Goal: Information Seeking & Learning: Learn about a topic

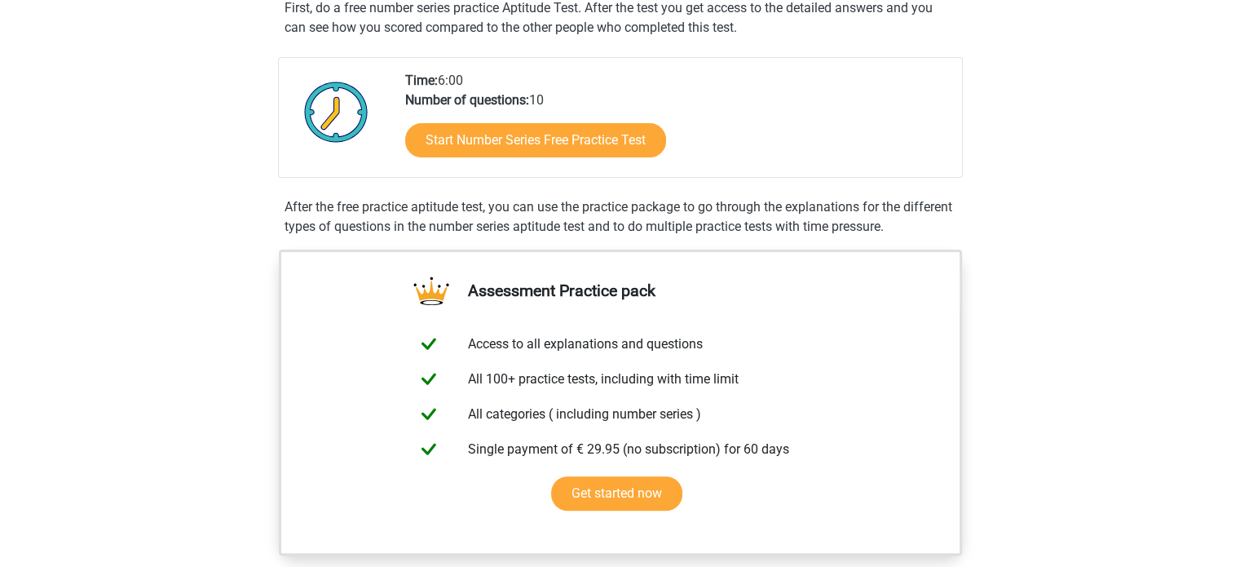
scroll to position [163, 0]
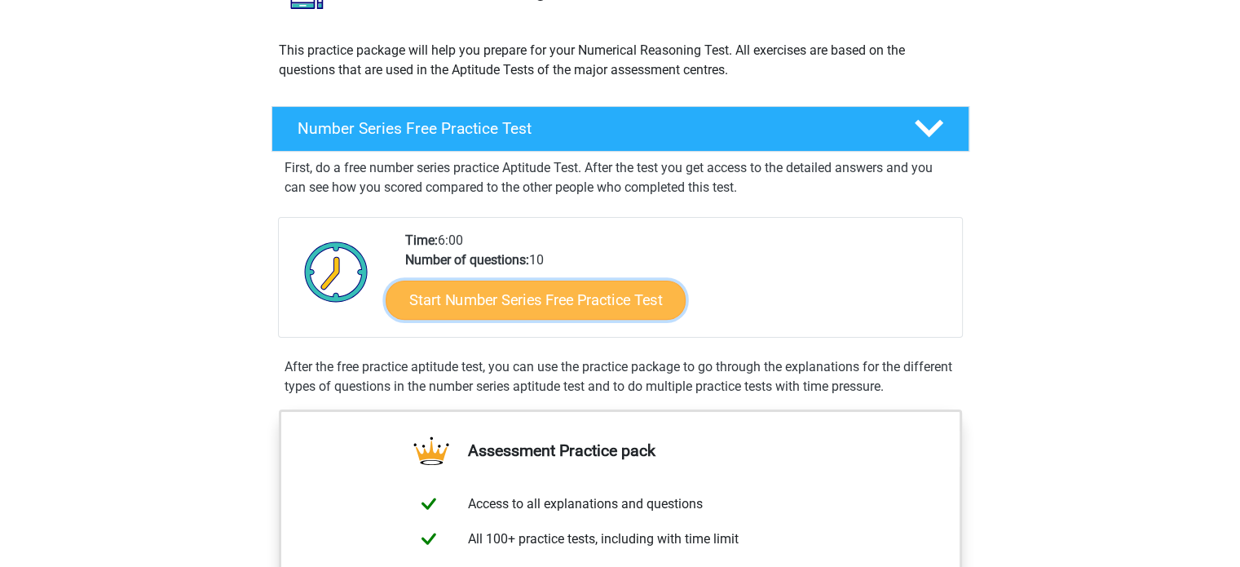
click at [516, 311] on link "Start Number Series Free Practice Test" at bounding box center [536, 299] width 300 height 39
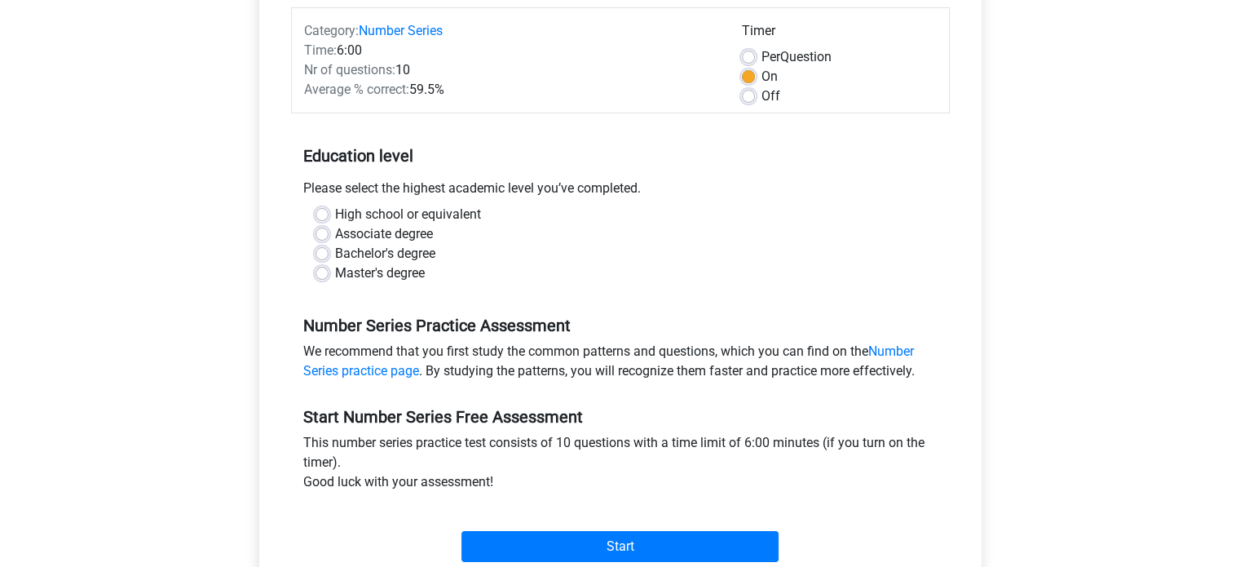
scroll to position [245, 0]
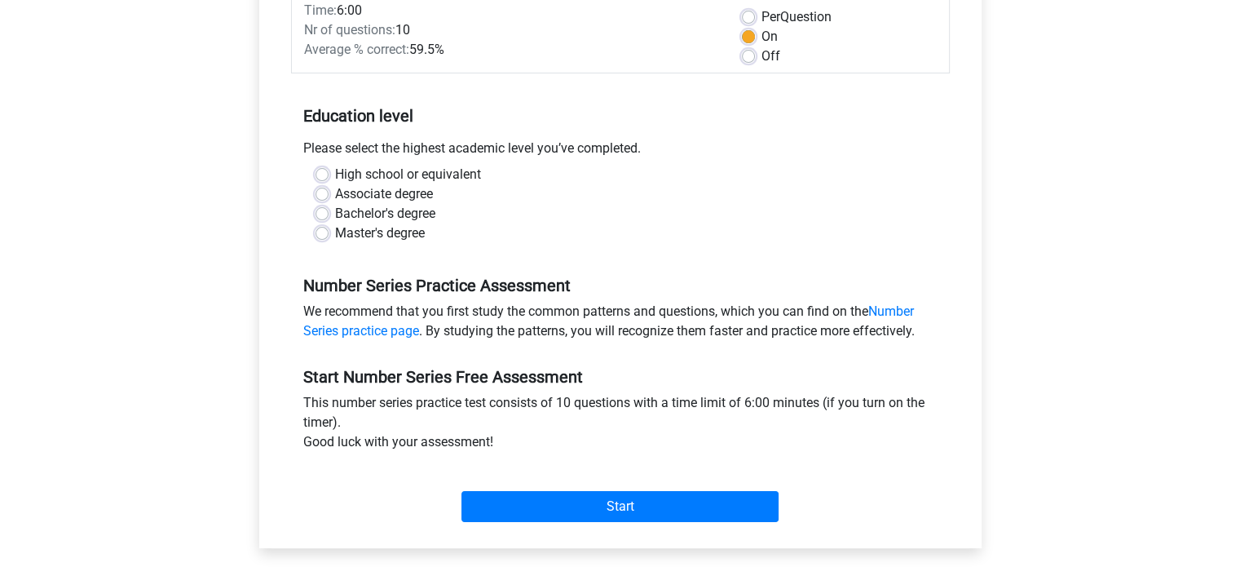
click at [404, 193] on label "Associate degree" at bounding box center [384, 194] width 98 height 20
click at [329, 193] on input "Associate degree" at bounding box center [321, 192] width 13 height 16
radio input "true"
click at [404, 219] on label "Bachelor's degree" at bounding box center [385, 214] width 100 height 20
click at [329, 219] on input "Bachelor's degree" at bounding box center [321, 212] width 13 height 16
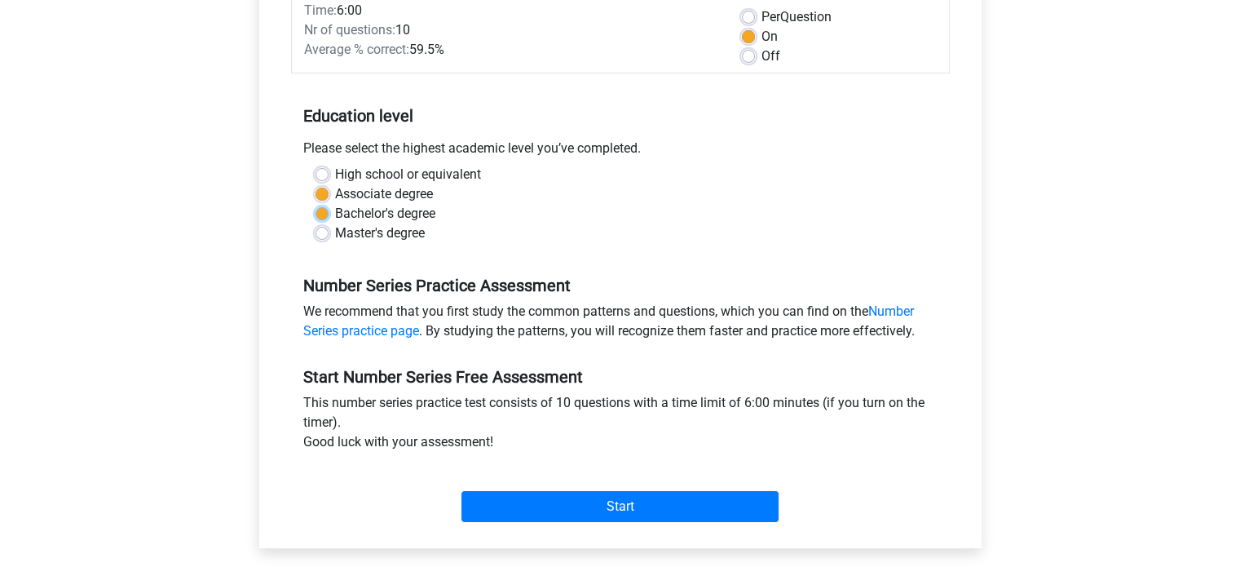
radio input "true"
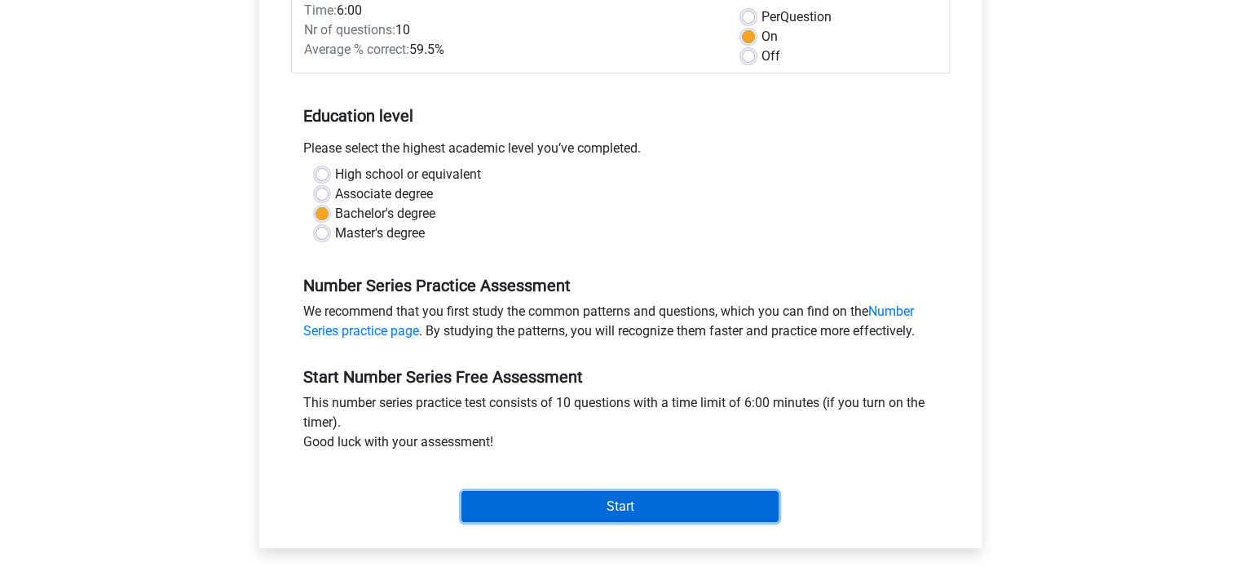
click at [538, 511] on input "Start" at bounding box center [619, 506] width 317 height 31
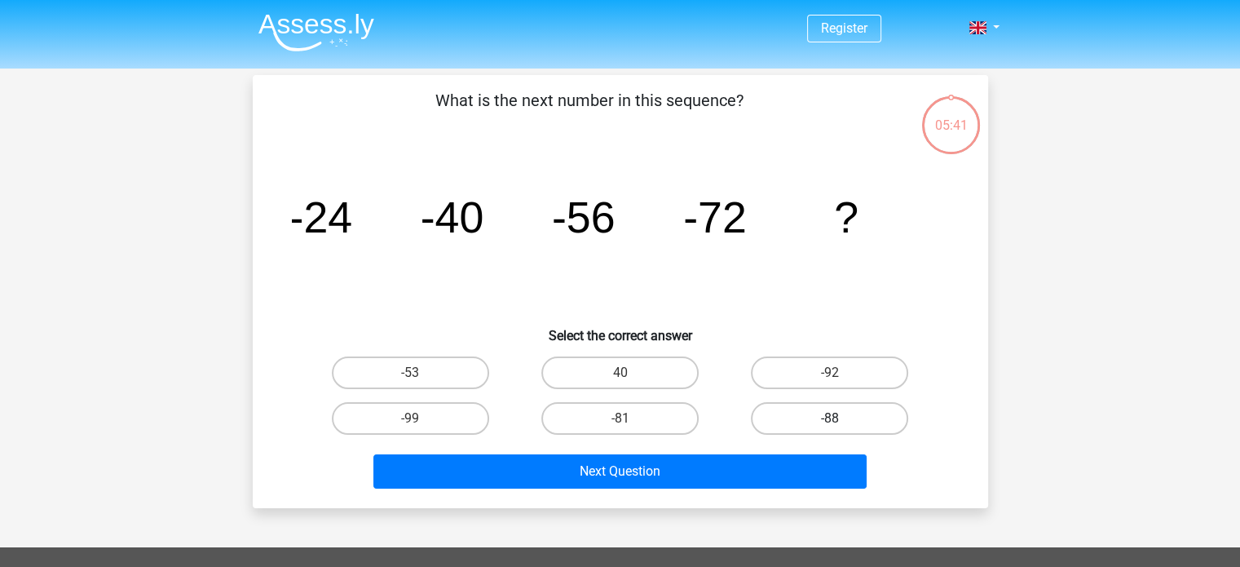
click at [803, 415] on label "-88" at bounding box center [829, 418] width 157 height 33
click at [830, 418] on input "-88" at bounding box center [835, 423] width 11 height 11
radio input "true"
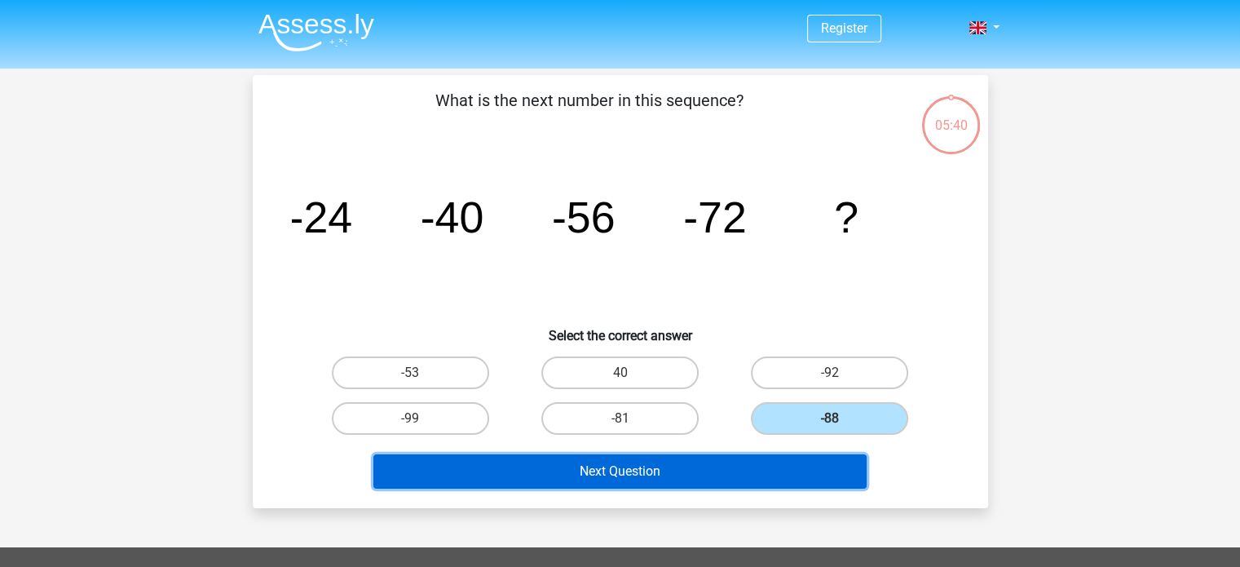
click at [724, 477] on button "Next Question" at bounding box center [619, 471] width 493 height 34
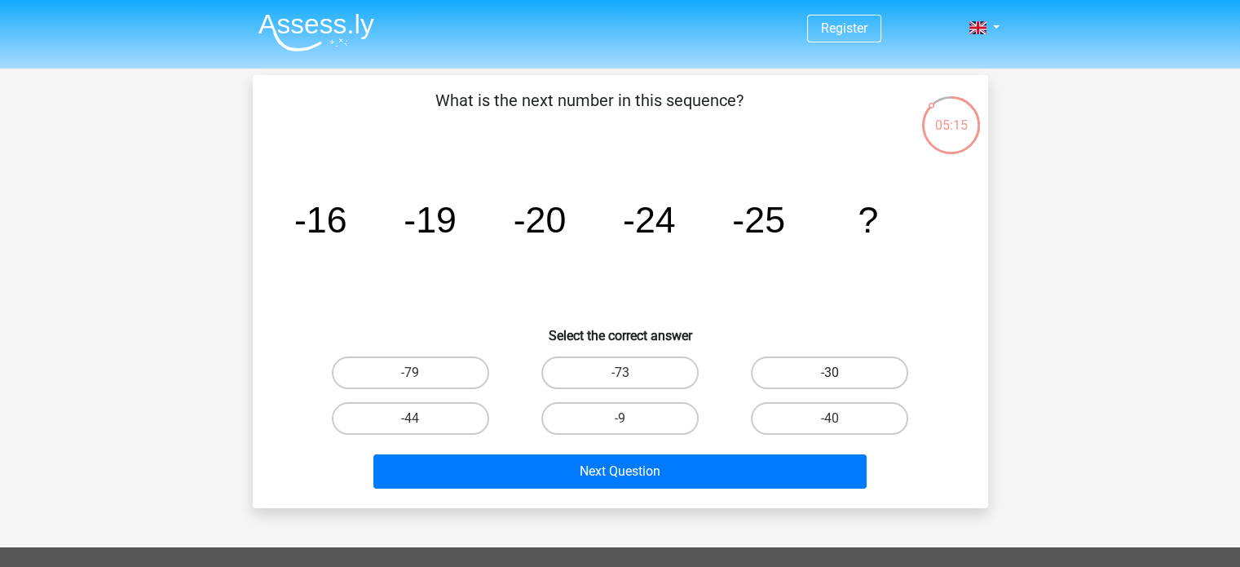
click at [835, 364] on label "-30" at bounding box center [829, 372] width 157 height 33
click at [835, 373] on input "-30" at bounding box center [835, 378] width 11 height 11
radio input "true"
click at [793, 449] on div "Next Question" at bounding box center [620, 468] width 683 height 54
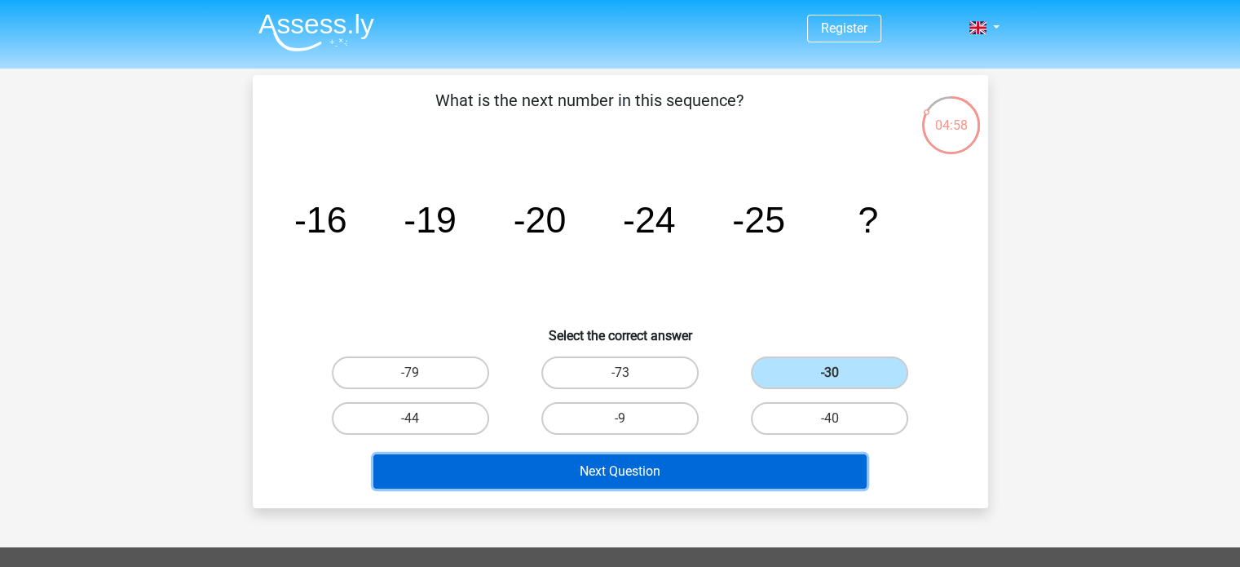
click at [789, 459] on button "Next Question" at bounding box center [619, 471] width 493 height 34
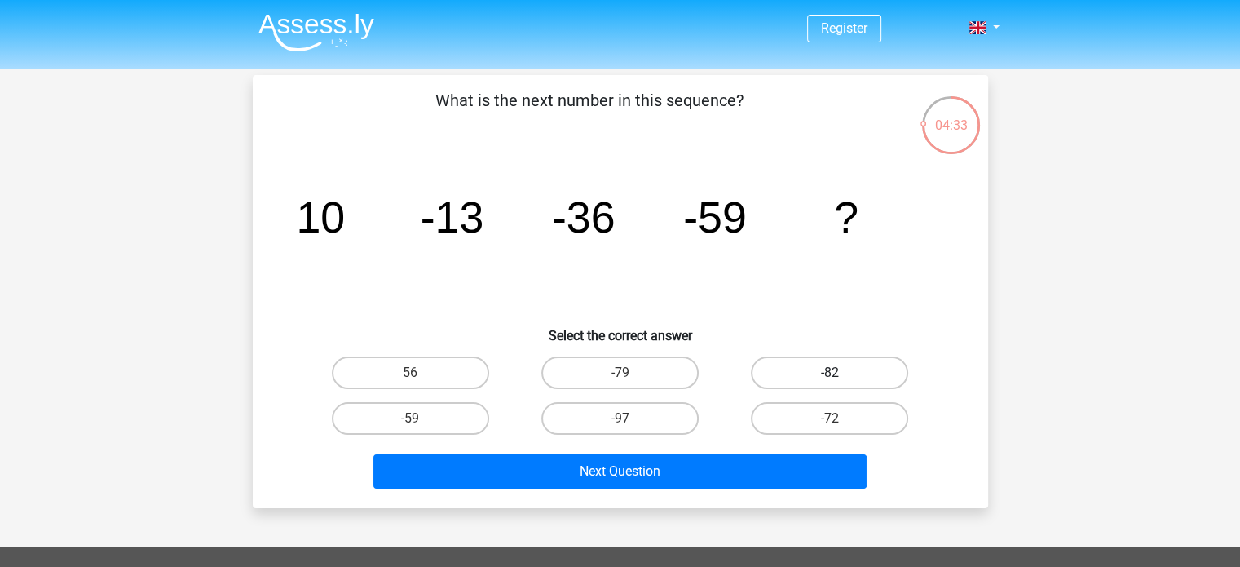
click at [809, 371] on label "-82" at bounding box center [829, 372] width 157 height 33
click at [830, 373] on input "-82" at bounding box center [835, 378] width 11 height 11
radio input "true"
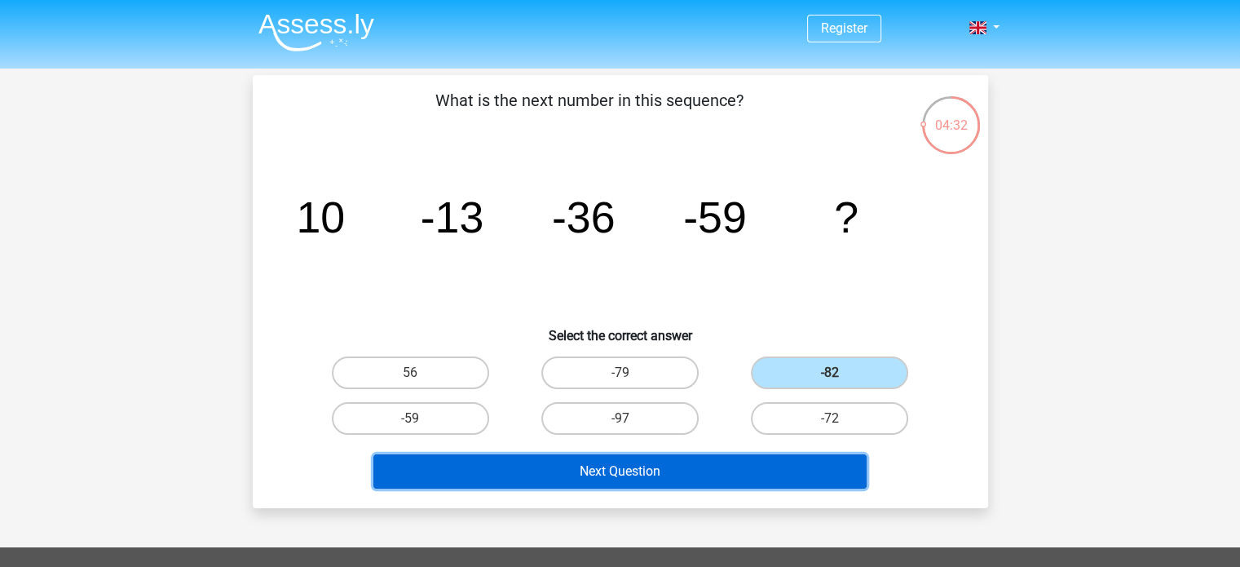
click at [750, 475] on button "Next Question" at bounding box center [619, 471] width 493 height 34
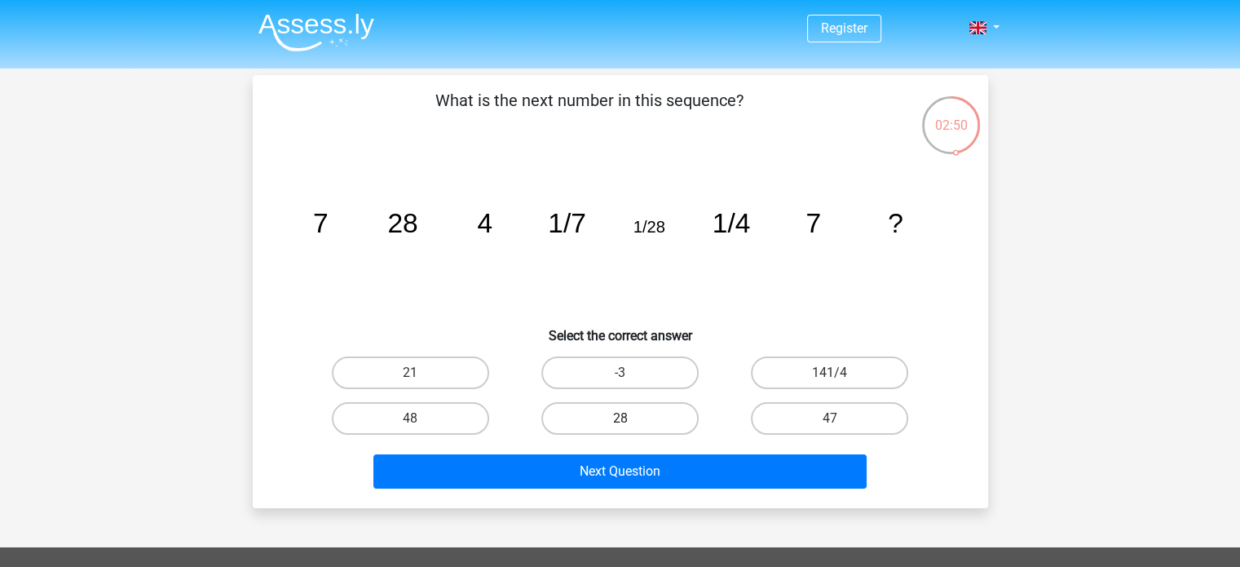
click at [646, 417] on label "28" at bounding box center [619, 418] width 157 height 33
click at [630, 418] on input "28" at bounding box center [625, 423] width 11 height 11
radio input "true"
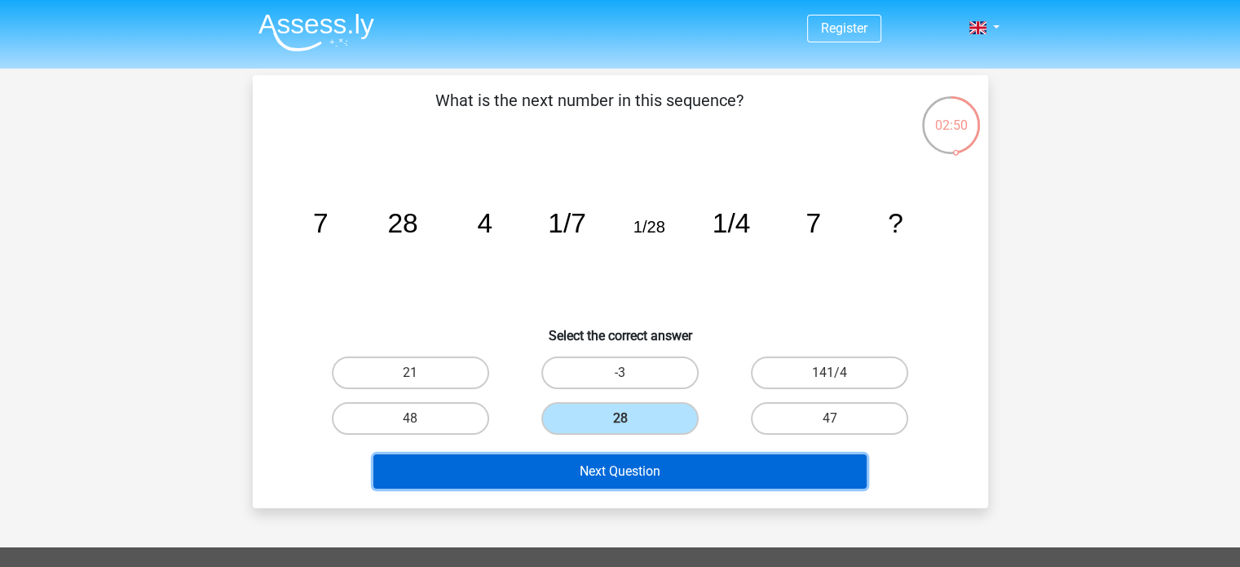
click at [659, 478] on button "Next Question" at bounding box center [619, 471] width 493 height 34
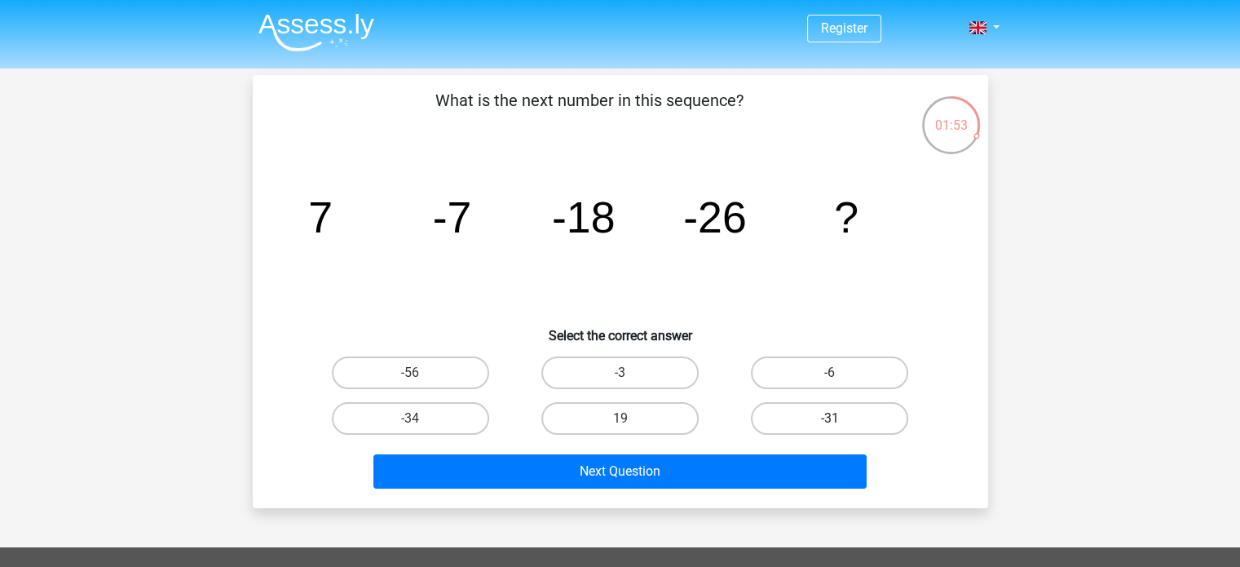
click at [808, 413] on label "-31" at bounding box center [829, 418] width 157 height 33
click at [830, 418] on input "-31" at bounding box center [835, 423] width 11 height 11
radio input "true"
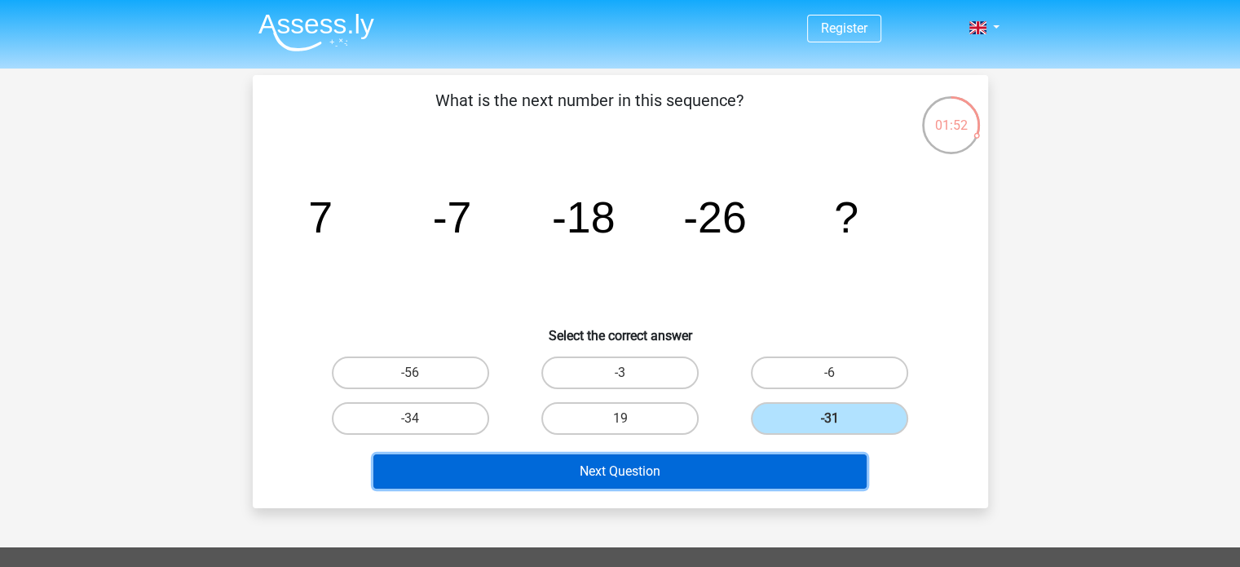
click at [743, 470] on button "Next Question" at bounding box center [619, 471] width 493 height 34
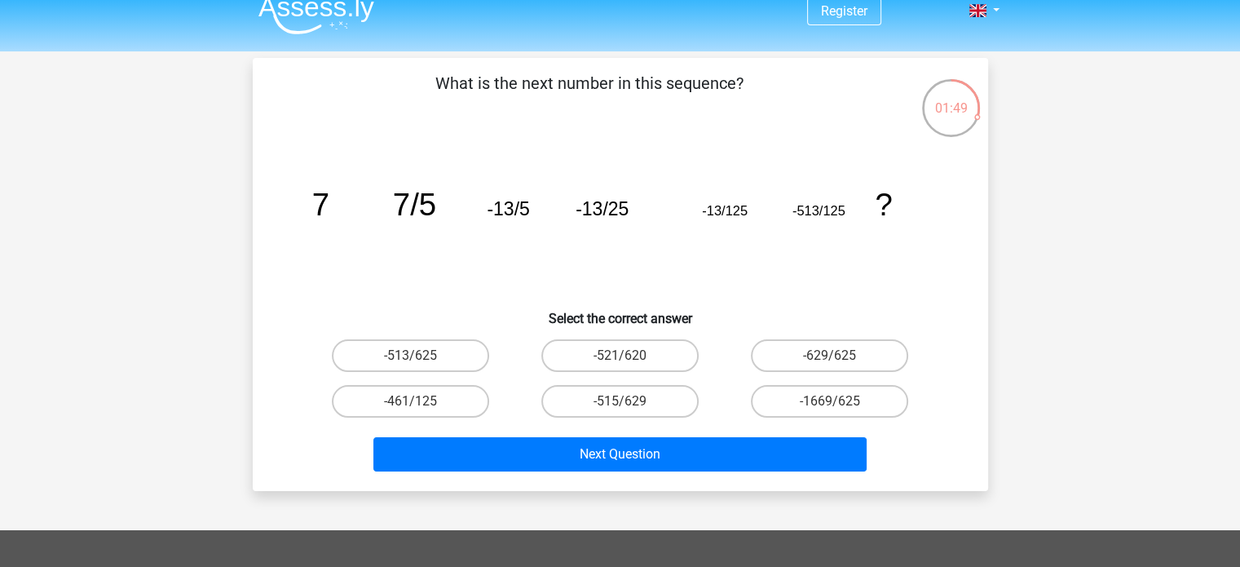
scroll to position [11, 0]
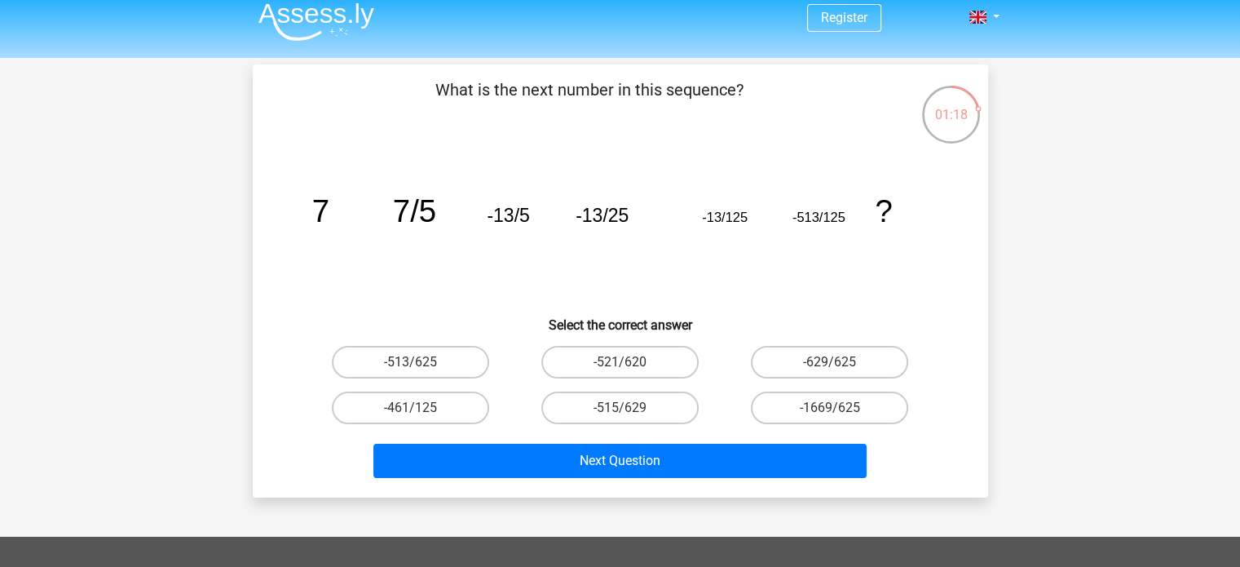
click at [837, 408] on input "-1669/625" at bounding box center [835, 413] width 11 height 11
radio input "true"
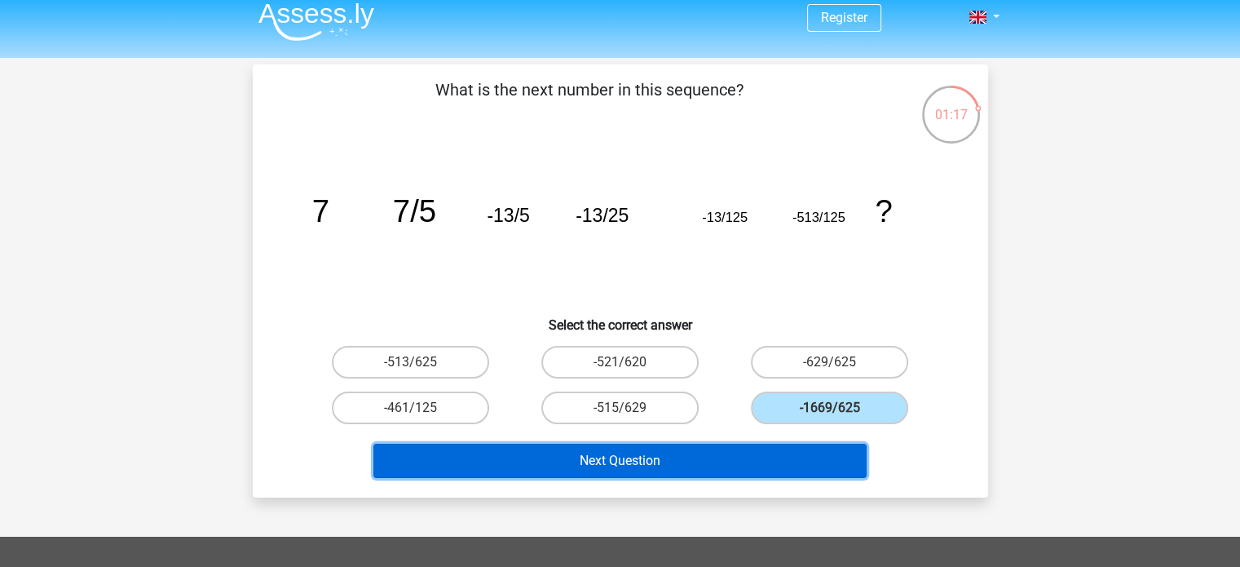
click at [721, 460] on button "Next Question" at bounding box center [619, 460] width 493 height 34
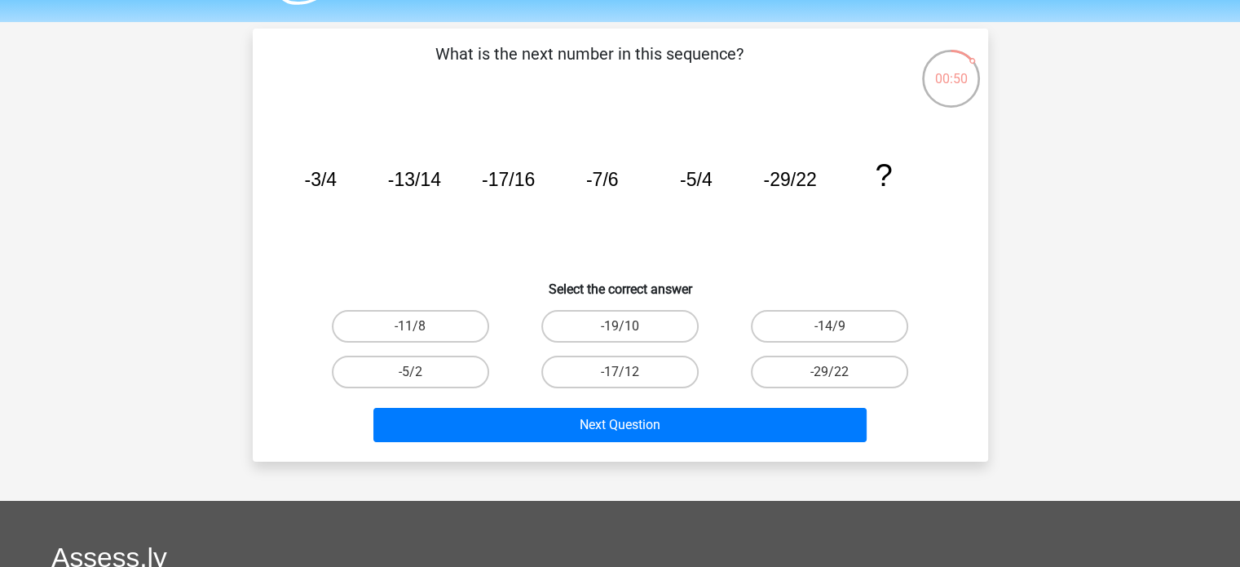
scroll to position [46, 0]
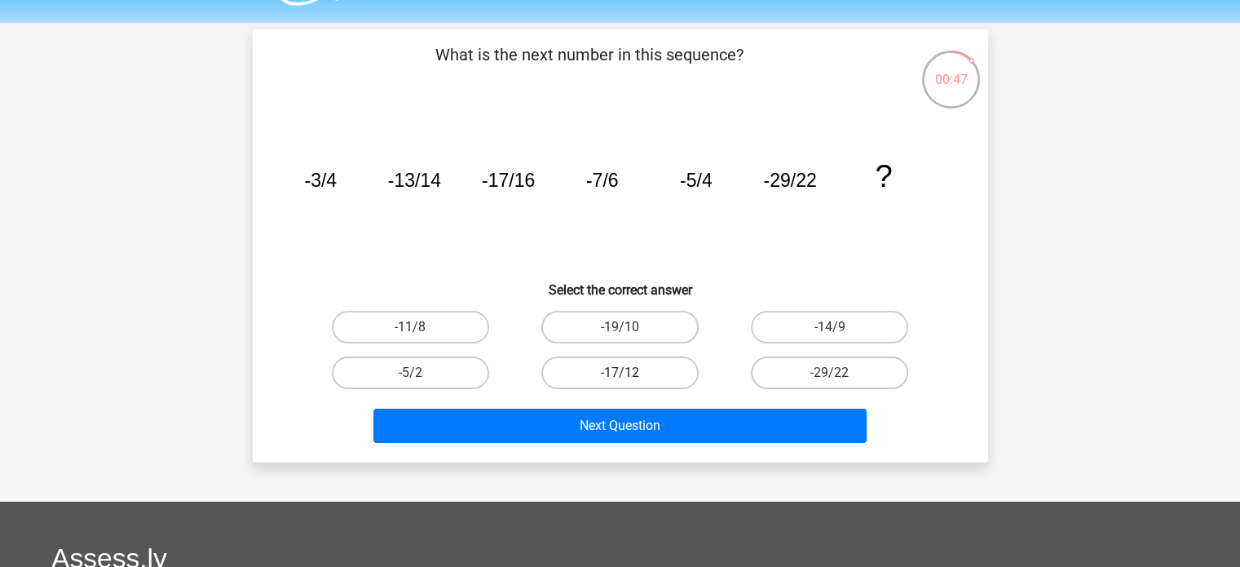
click at [637, 370] on label "-17/12" at bounding box center [619, 372] width 157 height 33
click at [630, 373] on input "-17/12" at bounding box center [625, 378] width 11 height 11
radio input "true"
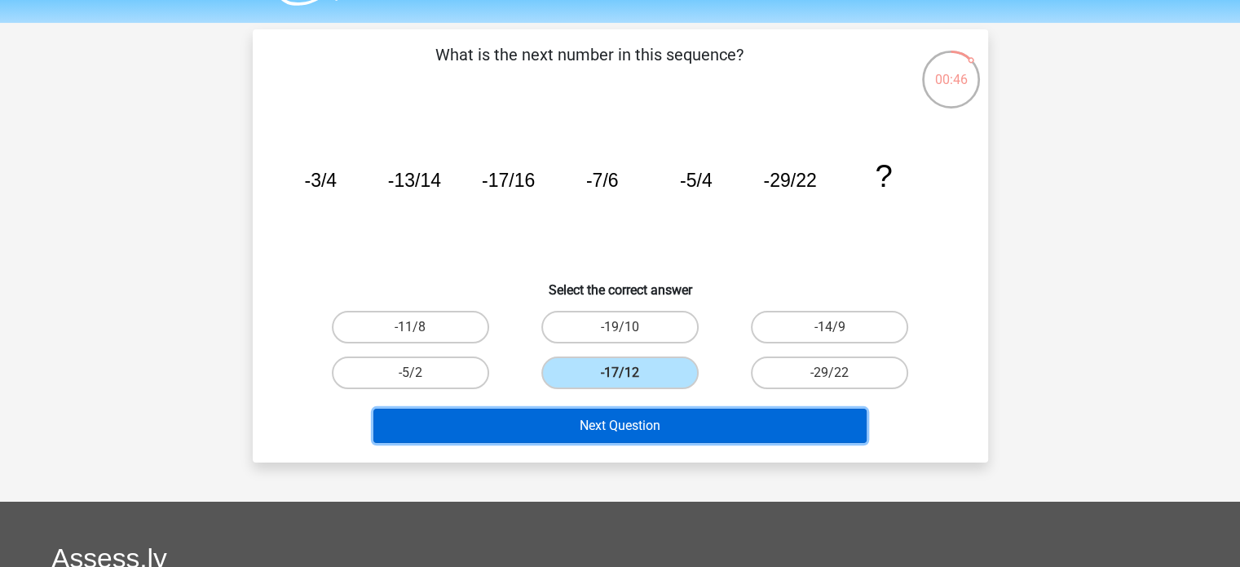
click at [629, 428] on button "Next Question" at bounding box center [619, 425] width 493 height 34
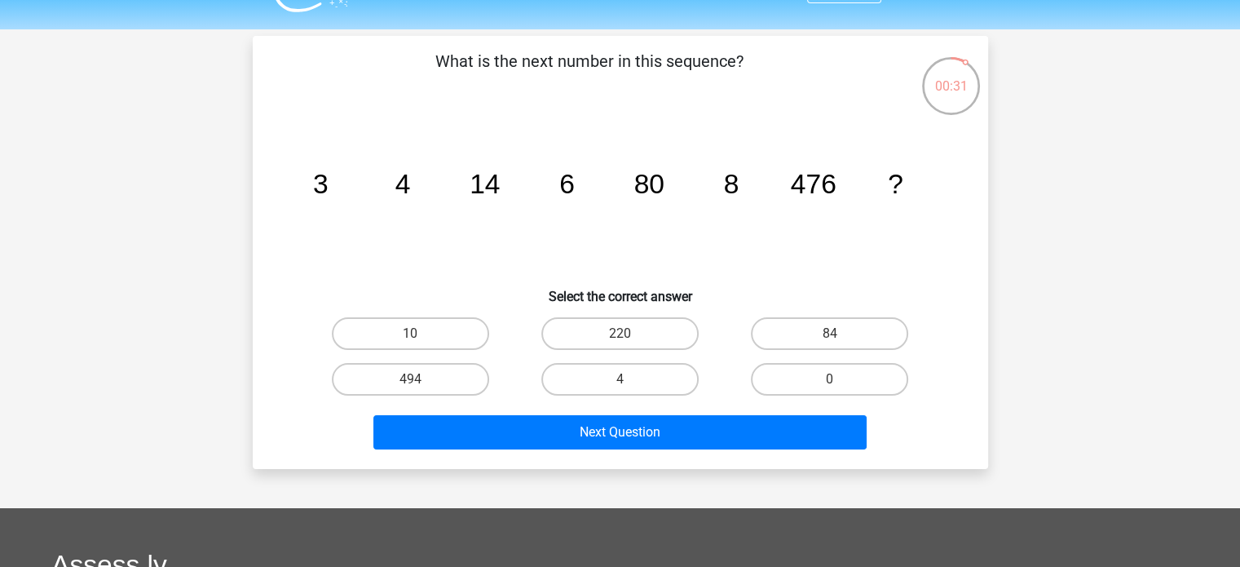
scroll to position [38, 0]
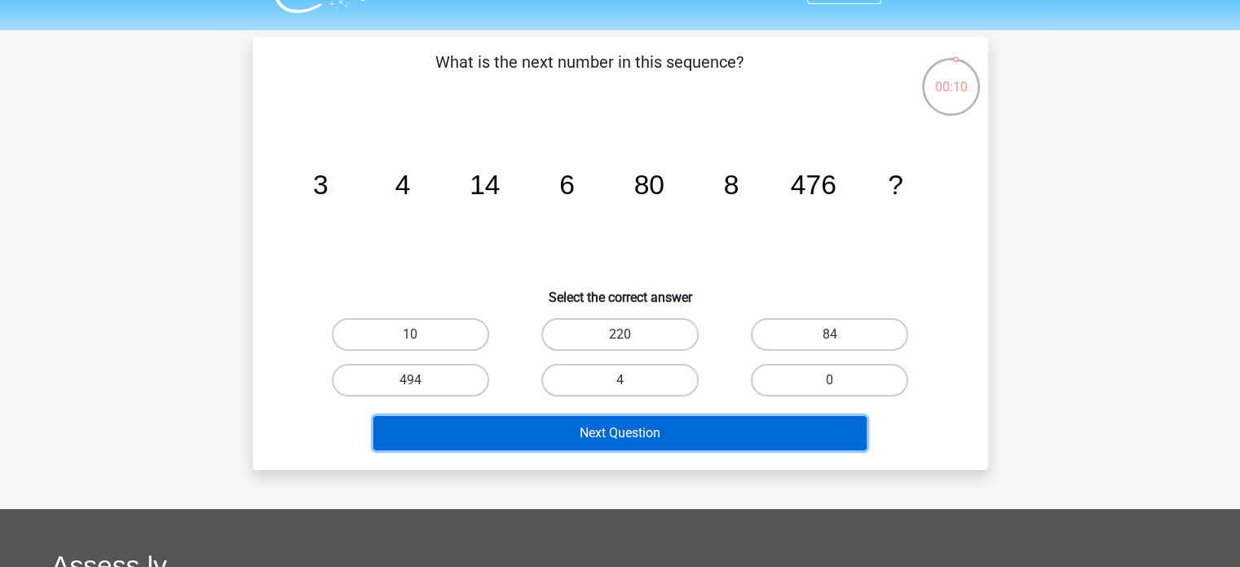
click at [525, 432] on button "Next Question" at bounding box center [619, 433] width 493 height 34
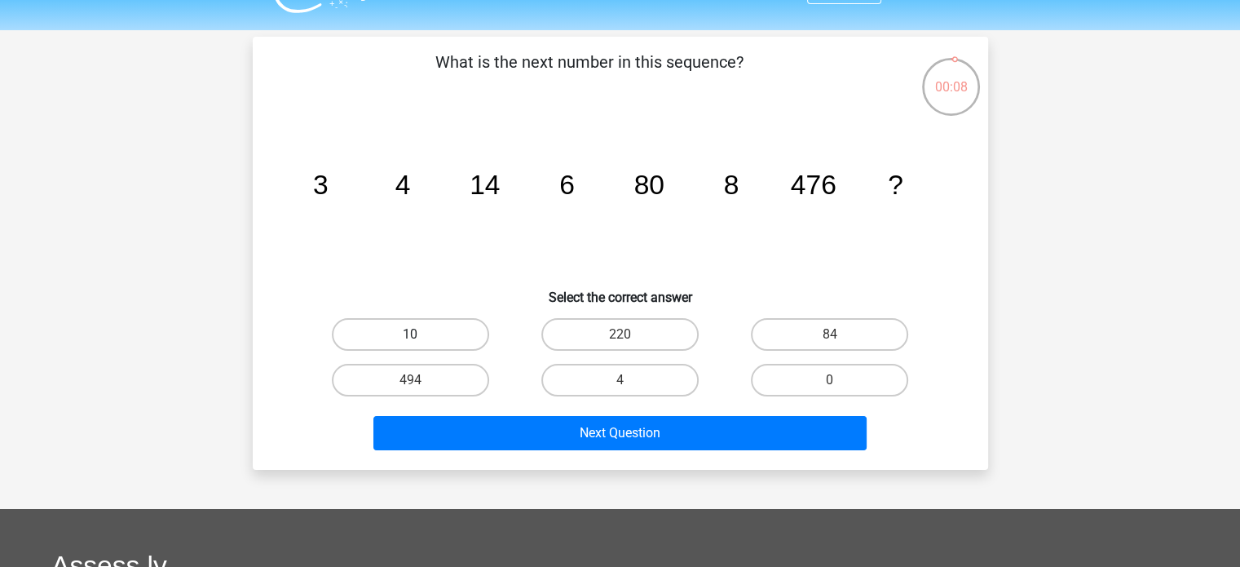
click at [430, 325] on label "10" at bounding box center [410, 334] width 157 height 33
click at [421, 334] on input "10" at bounding box center [415, 339] width 11 height 11
radio input "true"
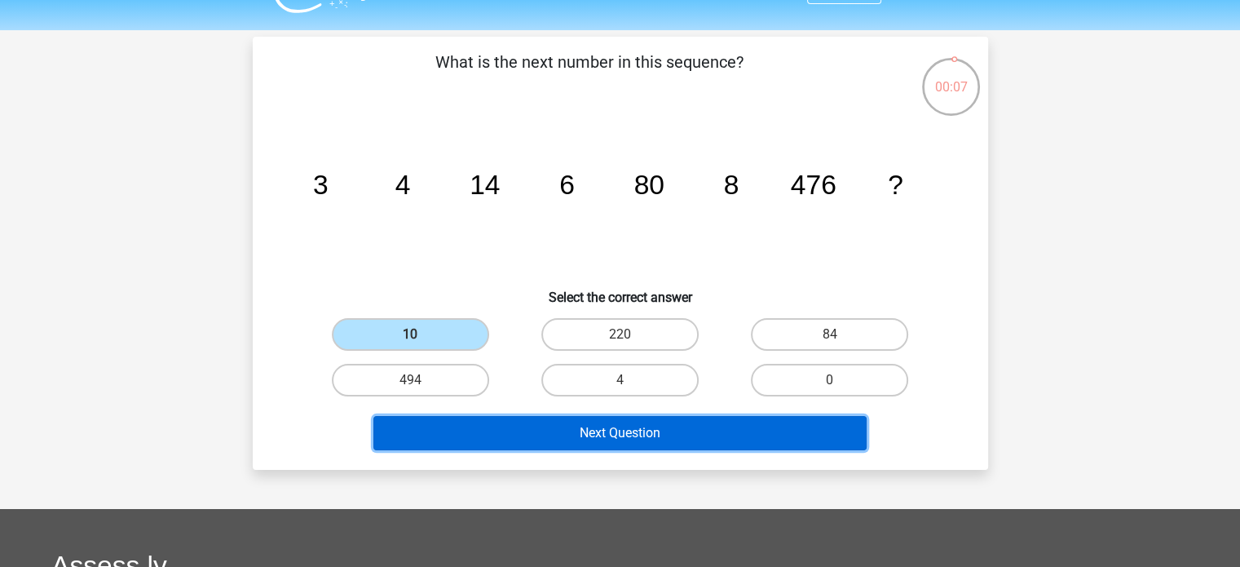
click at [492, 417] on button "Next Question" at bounding box center [619, 433] width 493 height 34
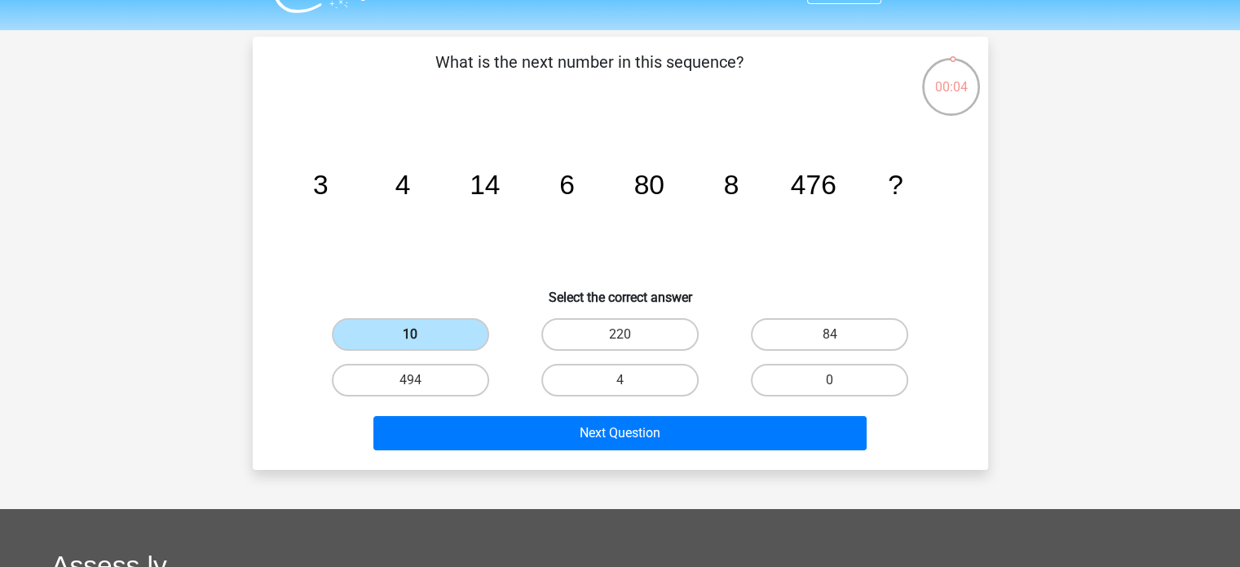
click at [451, 330] on label "10" at bounding box center [410, 334] width 157 height 33
click at [421, 334] on input "10" at bounding box center [415, 339] width 11 height 11
click at [448, 368] on label "494" at bounding box center [410, 380] width 157 height 33
click at [421, 380] on input "494" at bounding box center [415, 385] width 11 height 11
radio input "true"
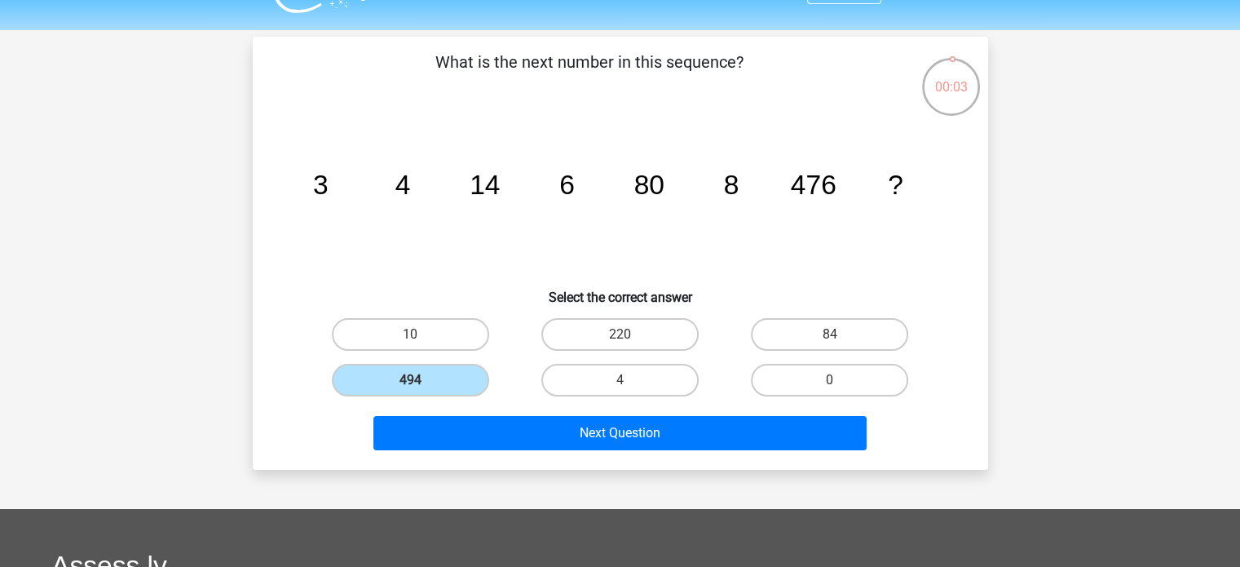
click at [527, 411] on div "Next Question" at bounding box center [620, 430] width 683 height 54
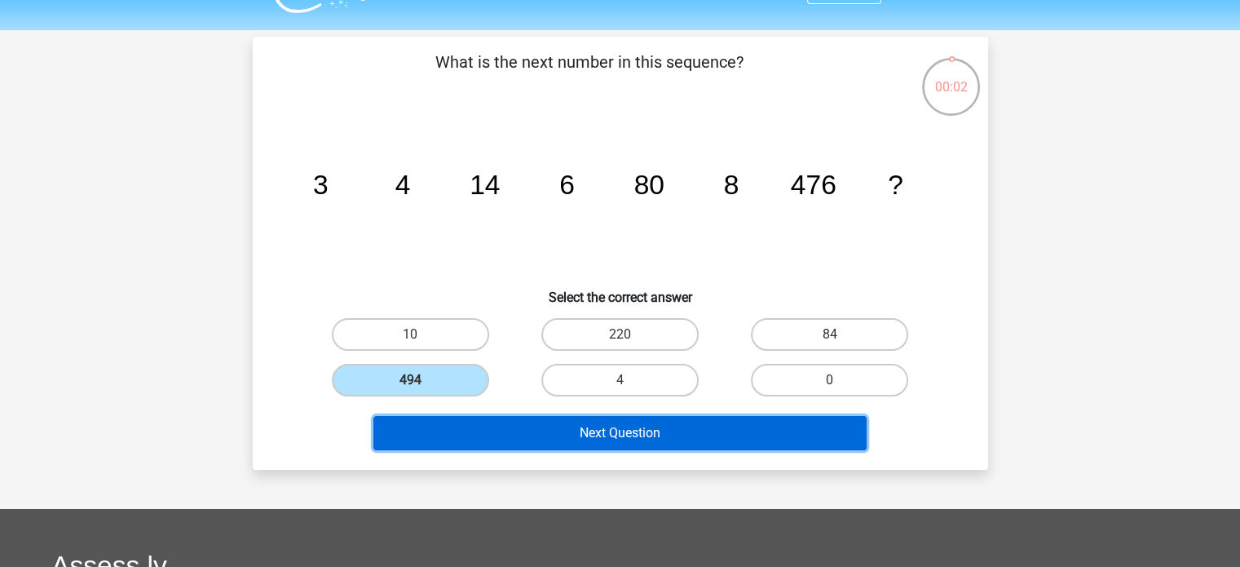
click at [530, 424] on button "Next Question" at bounding box center [619, 433] width 493 height 34
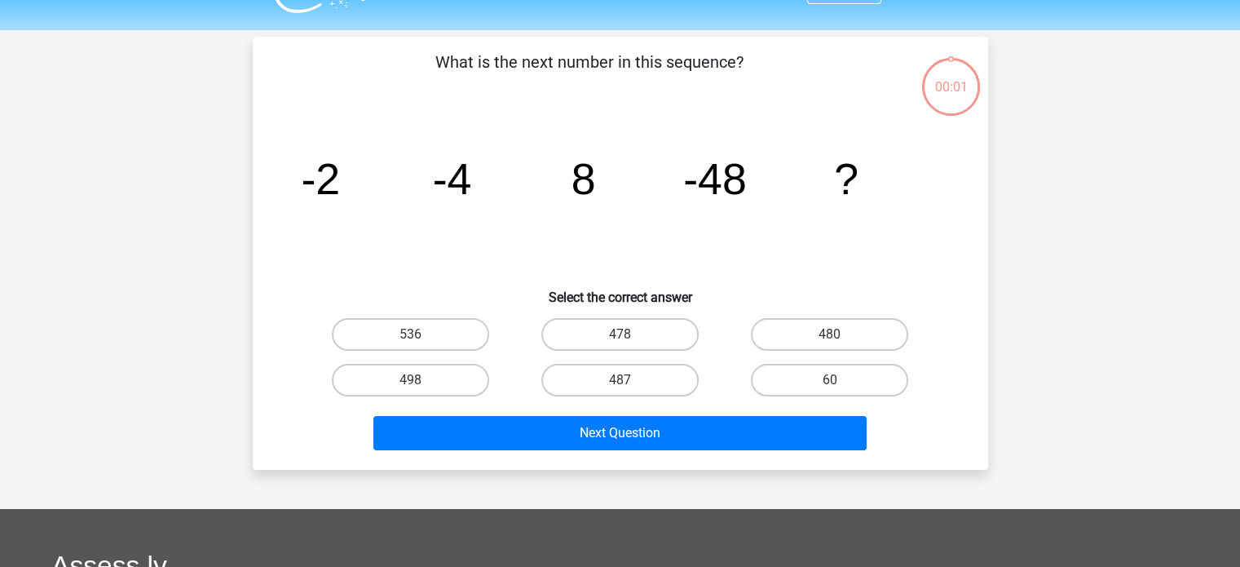
scroll to position [75, 0]
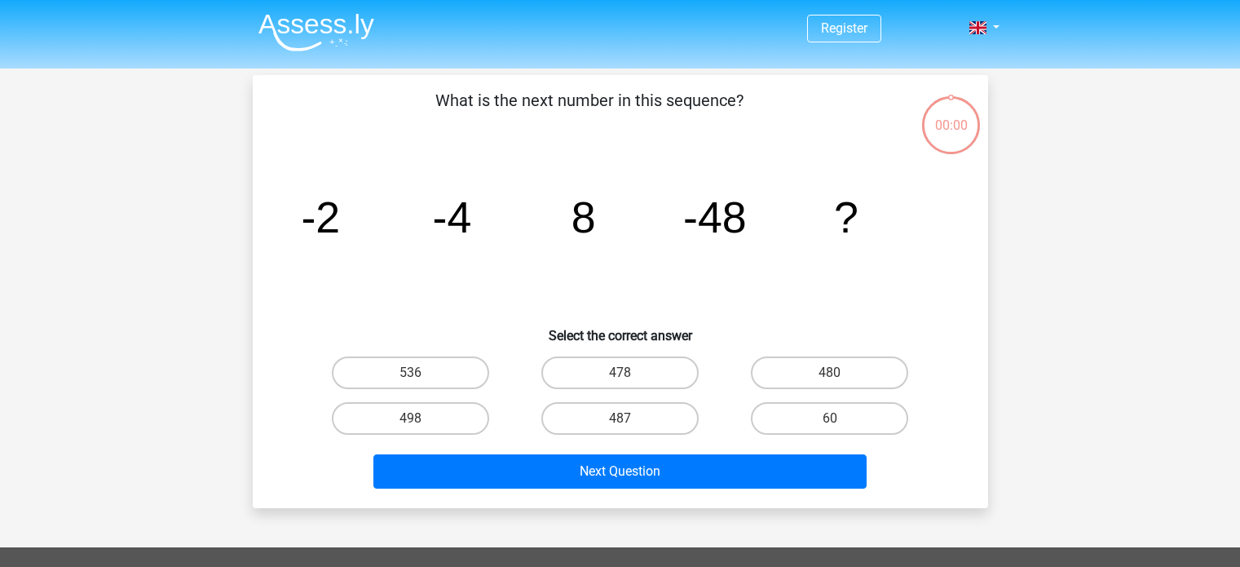
scroll to position [75, 0]
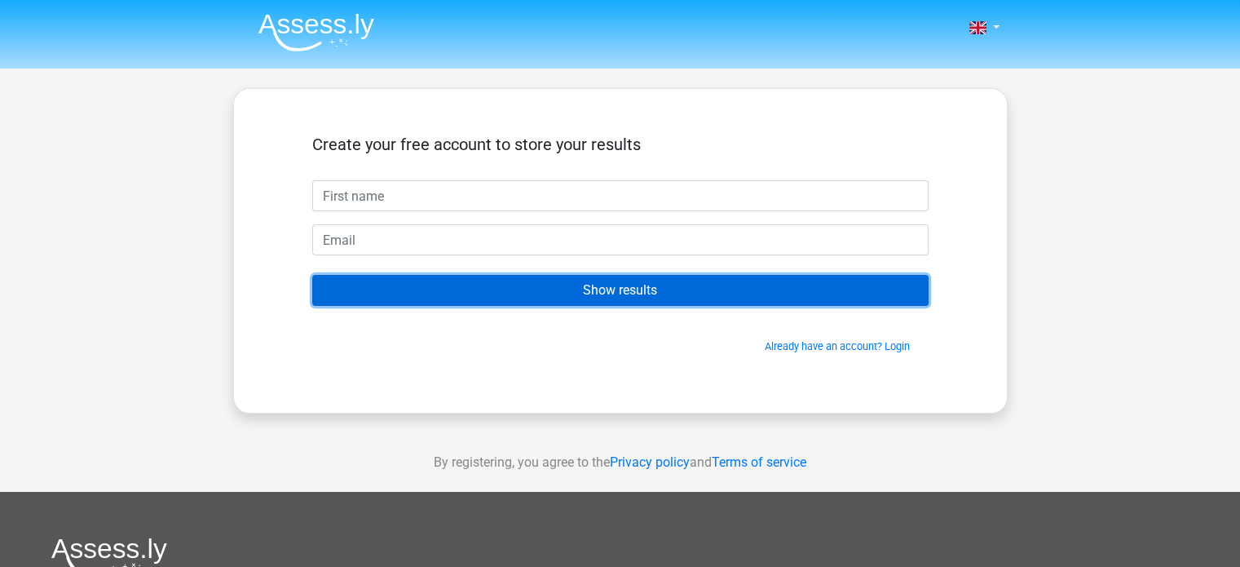
click at [664, 286] on input "Show results" at bounding box center [620, 290] width 616 height 31
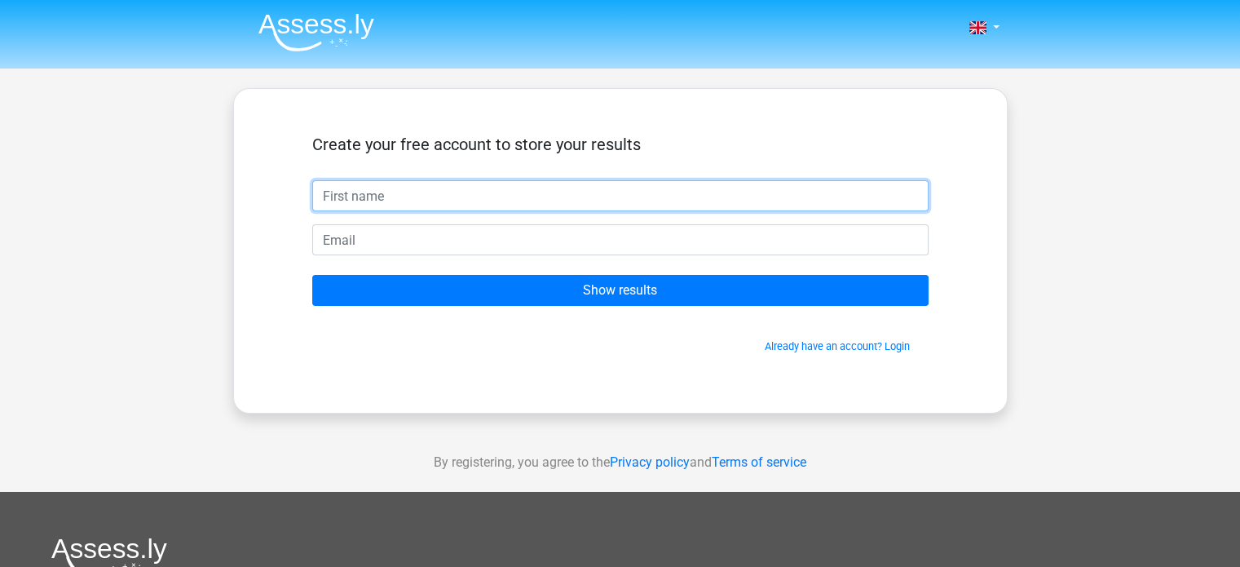
click at [584, 192] on input "text" at bounding box center [620, 195] width 616 height 31
type input "ok"
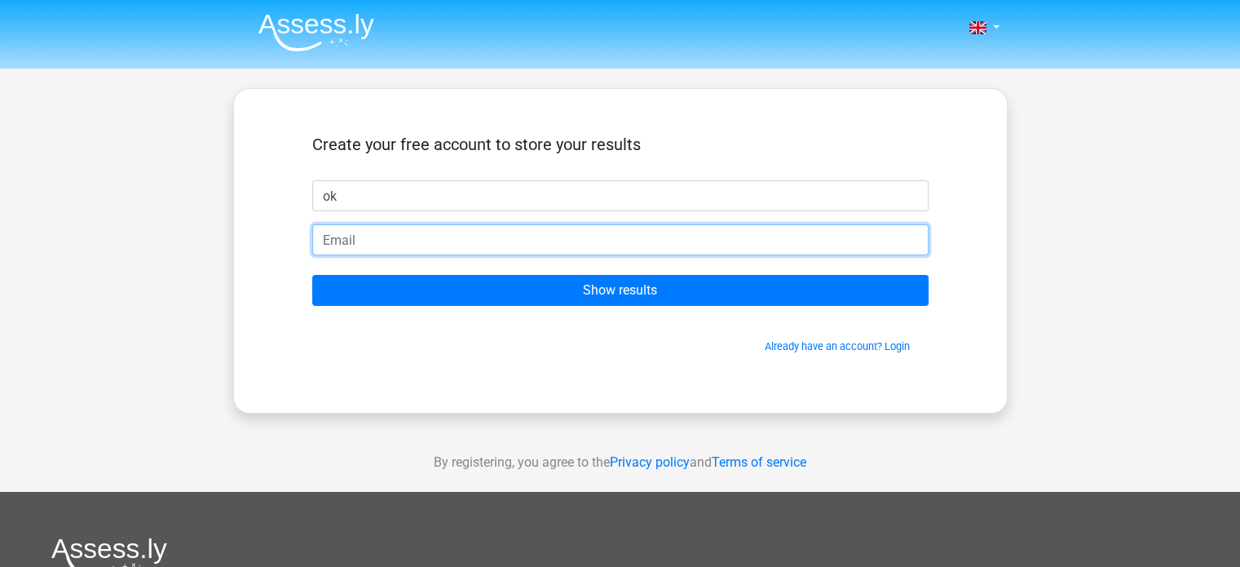
click at [351, 234] on input "email" at bounding box center [620, 239] width 616 height 31
type input "[EMAIL_ADDRESS][DOMAIN_NAME]"
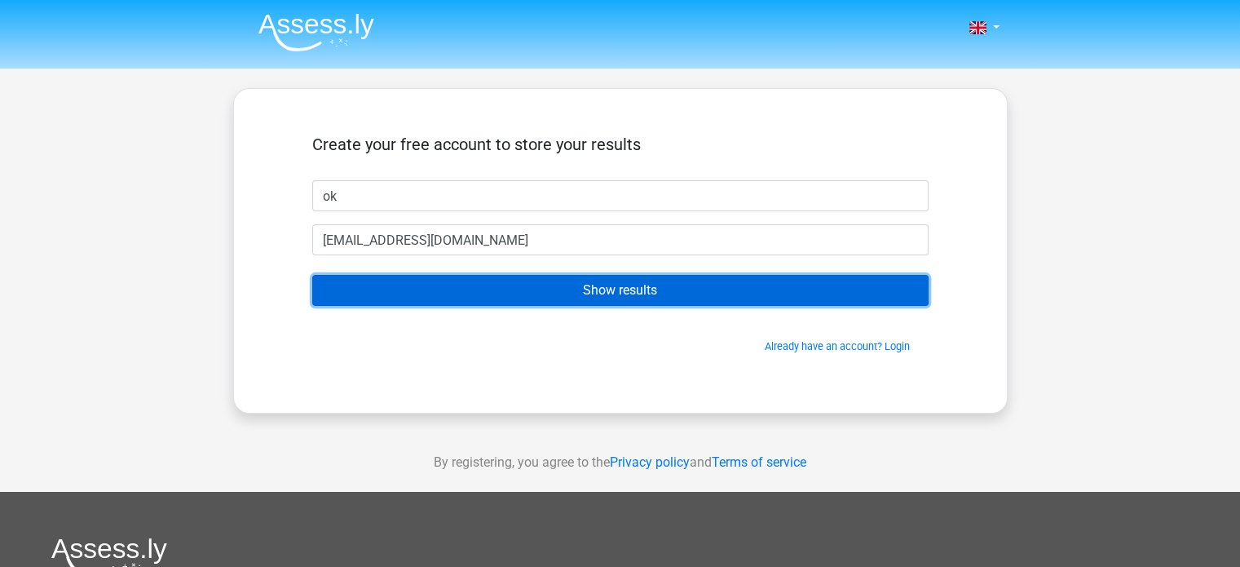
click at [466, 289] on input "Show results" at bounding box center [620, 290] width 616 height 31
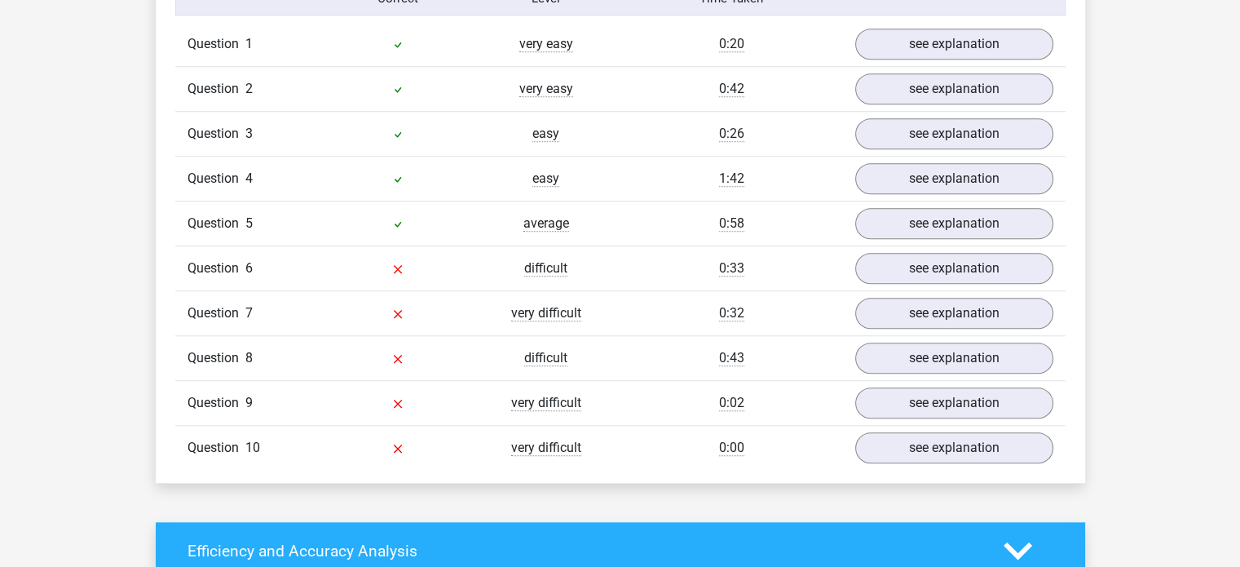
scroll to position [1300, 0]
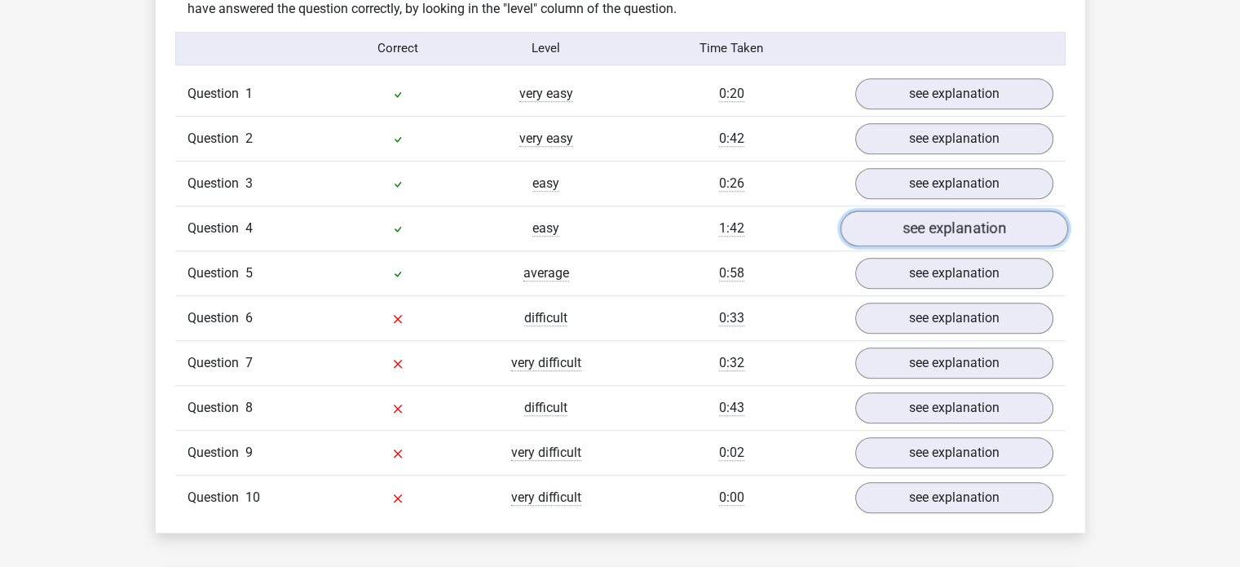
click at [958, 220] on link "see explanation" at bounding box center [953, 228] width 227 height 36
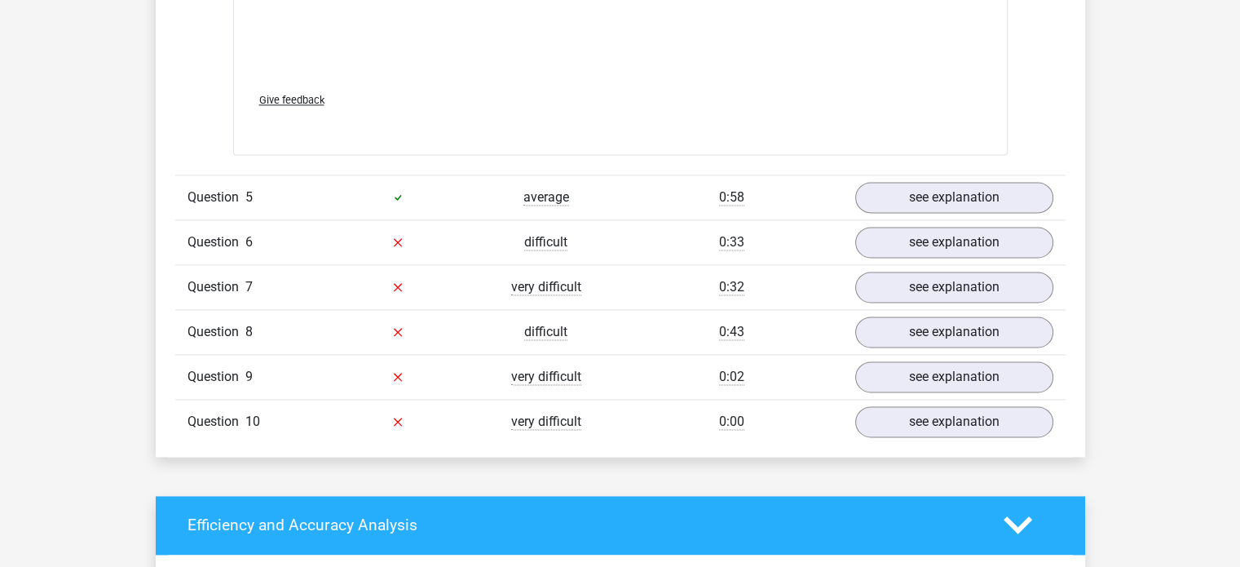
scroll to position [2226, 0]
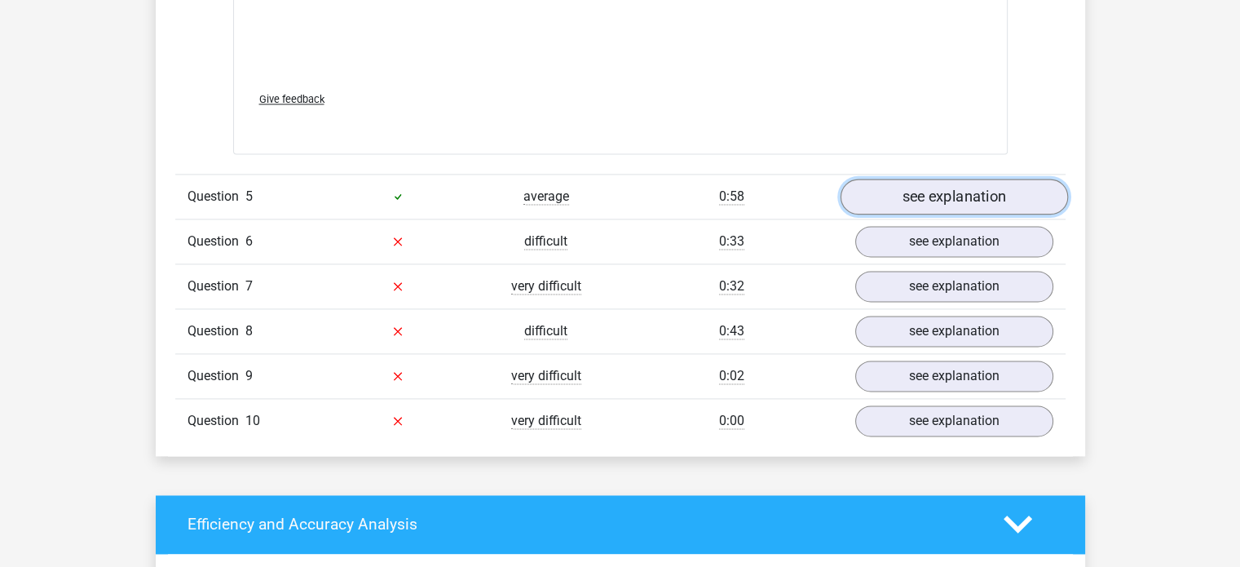
click at [908, 182] on link "see explanation" at bounding box center [953, 197] width 227 height 36
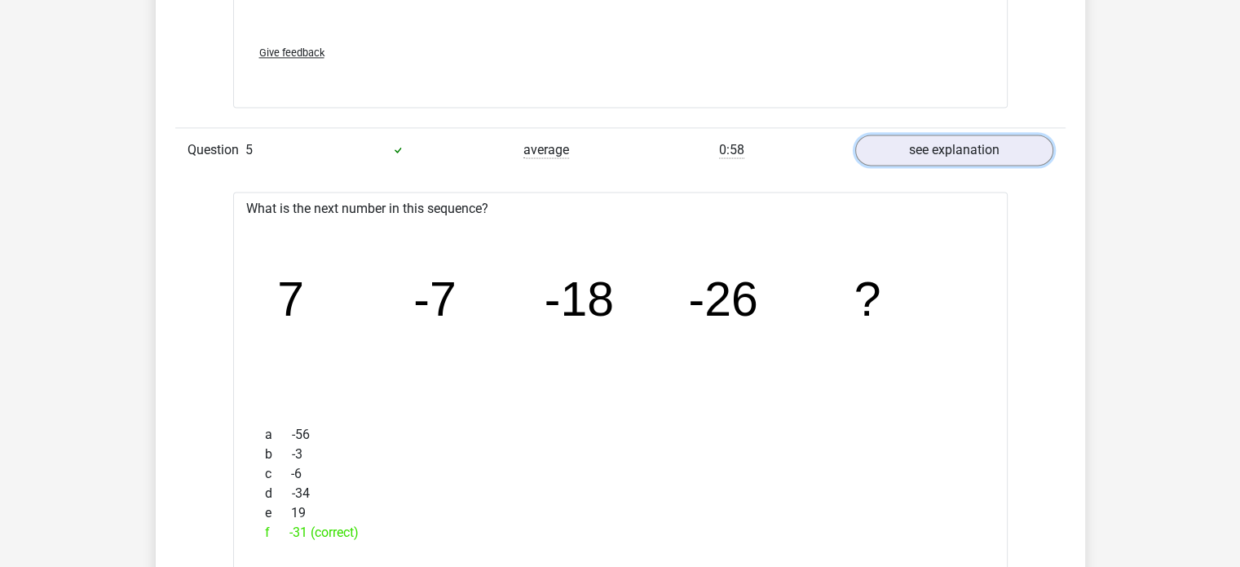
scroll to position [2262, 0]
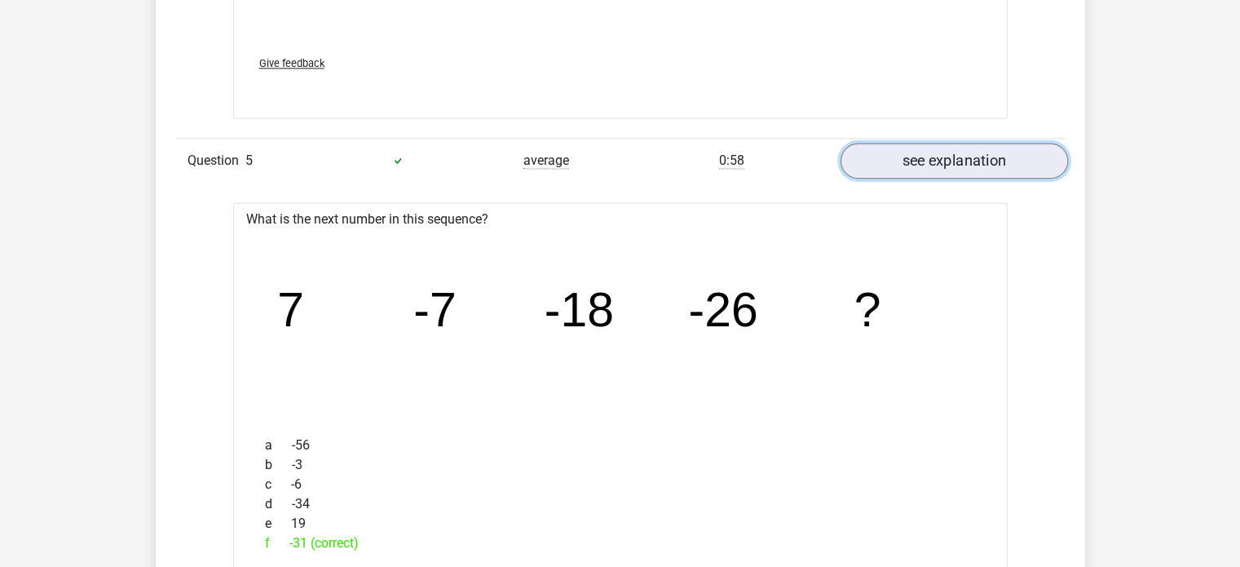
click at [943, 162] on link "see explanation" at bounding box center [953, 161] width 227 height 36
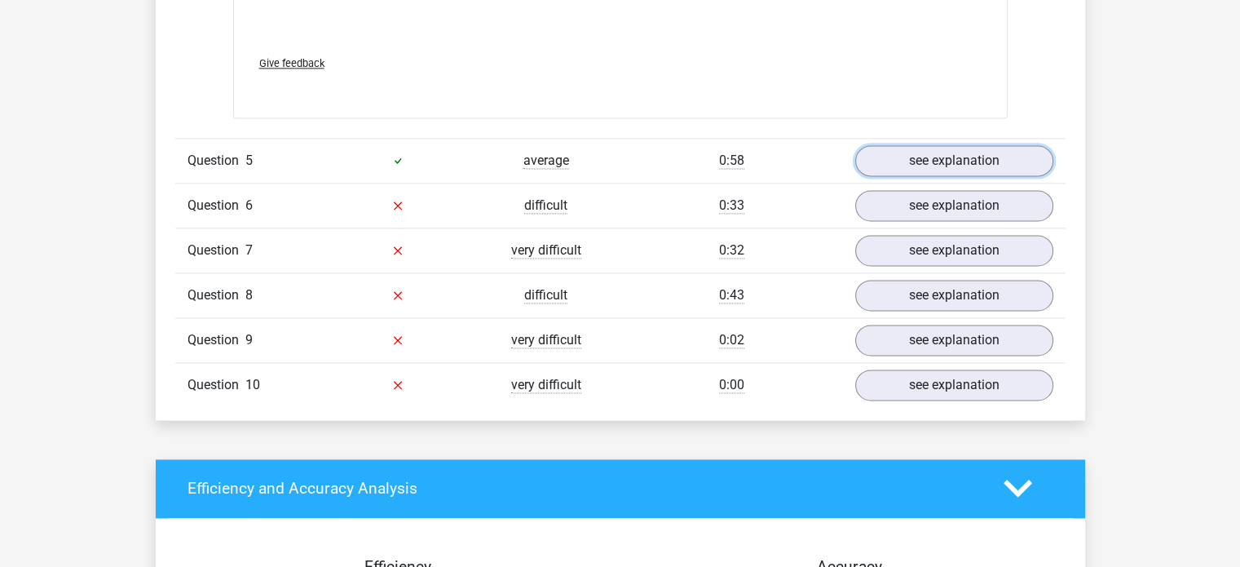
scroll to position [2419, 0]
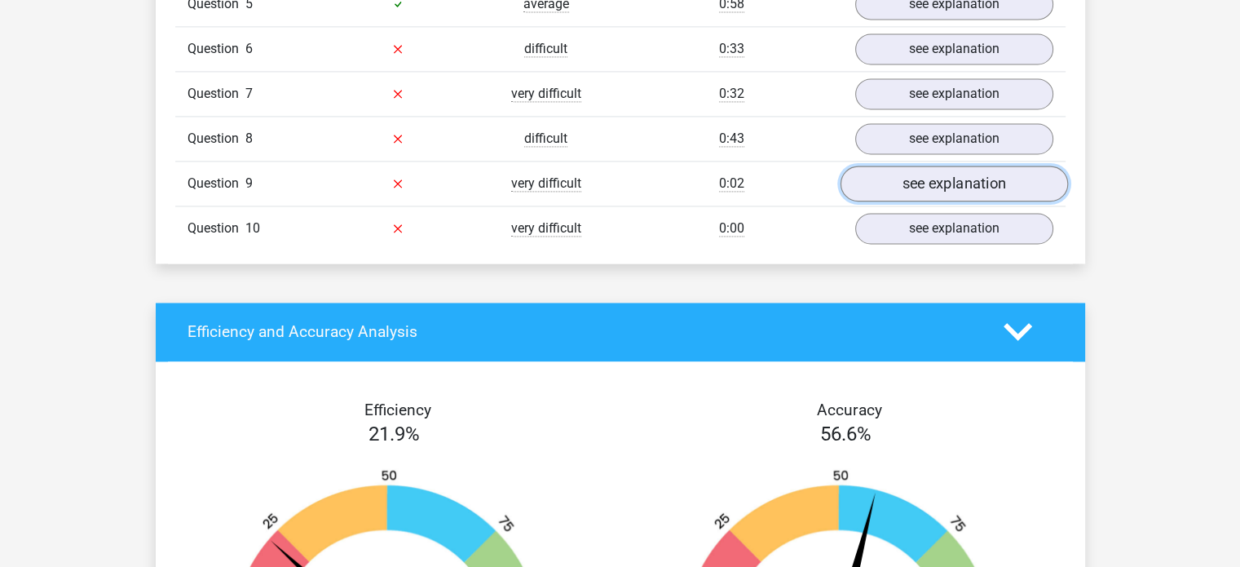
click at [921, 165] on link "see explanation" at bounding box center [953, 183] width 227 height 36
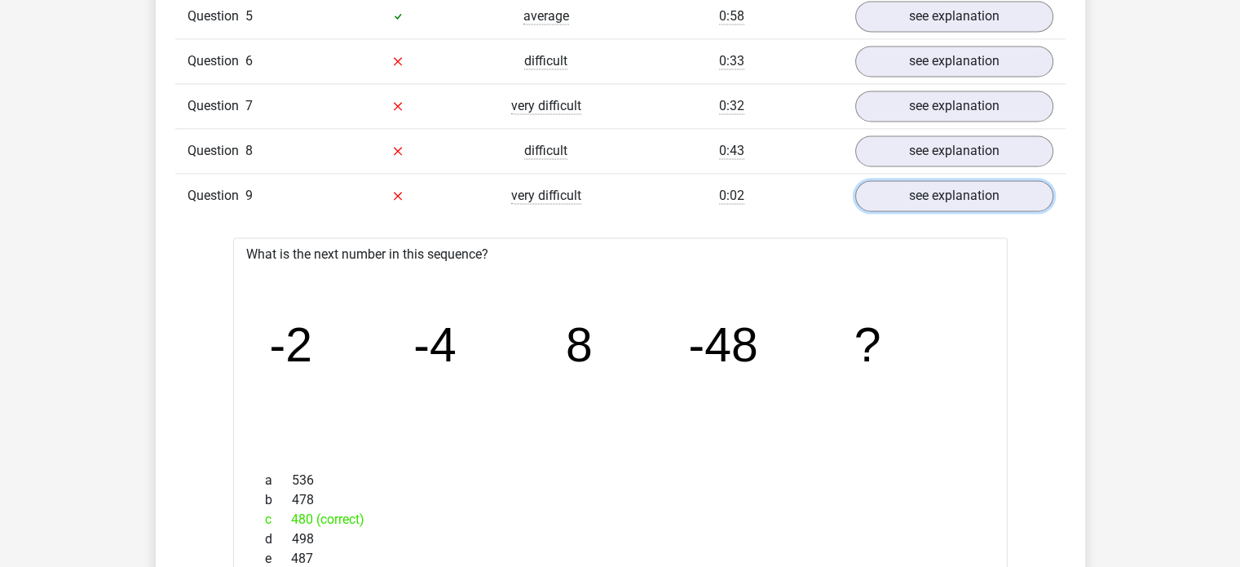
scroll to position [2408, 0]
click at [910, 200] on link "see explanation" at bounding box center [954, 194] width 198 height 31
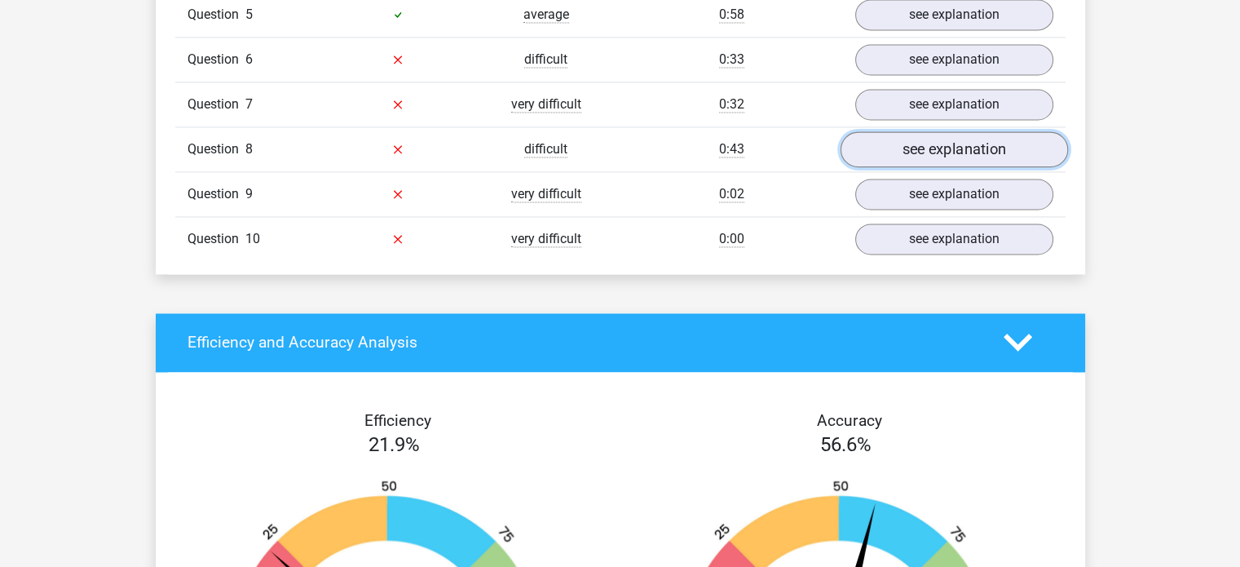
click at [938, 158] on link "see explanation" at bounding box center [953, 149] width 227 height 36
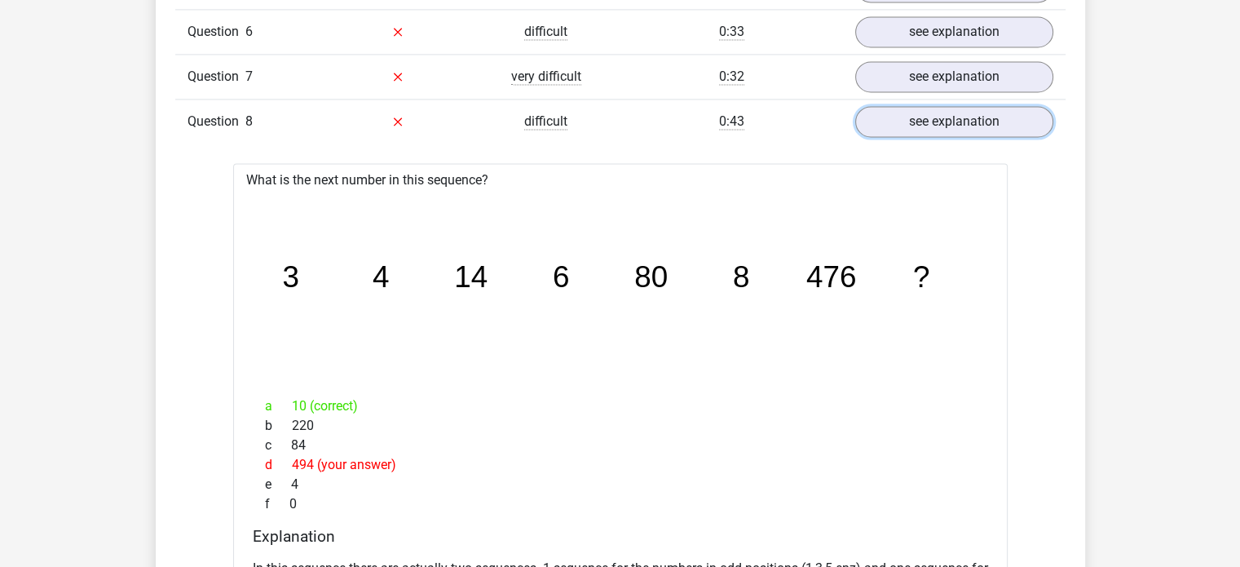
scroll to position [2432, 0]
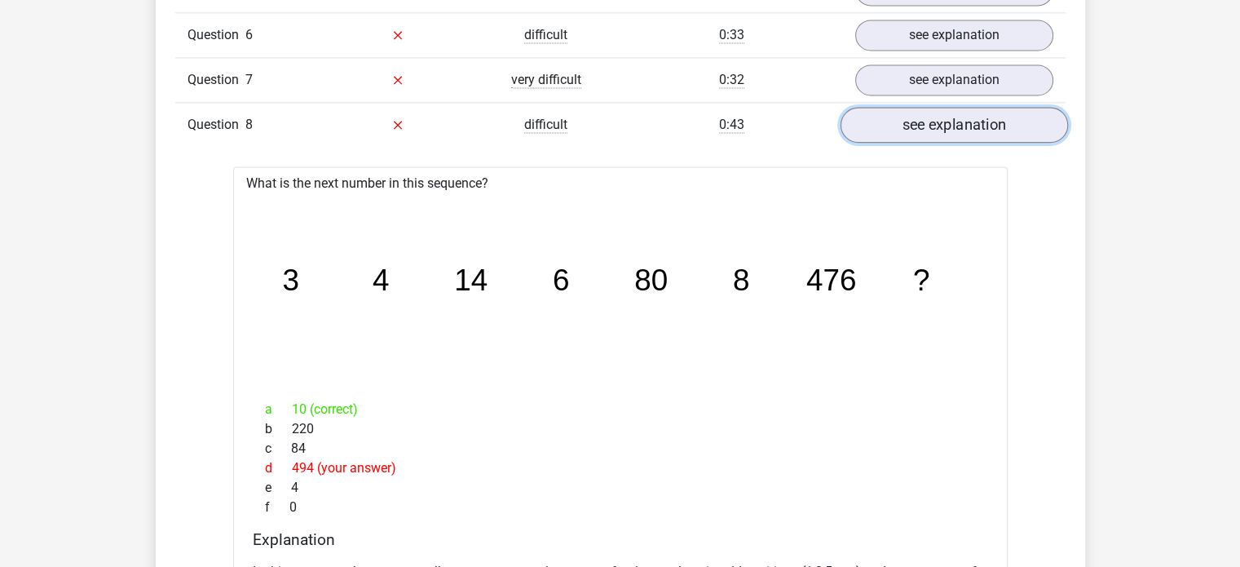
click at [962, 126] on link "see explanation" at bounding box center [953, 125] width 227 height 36
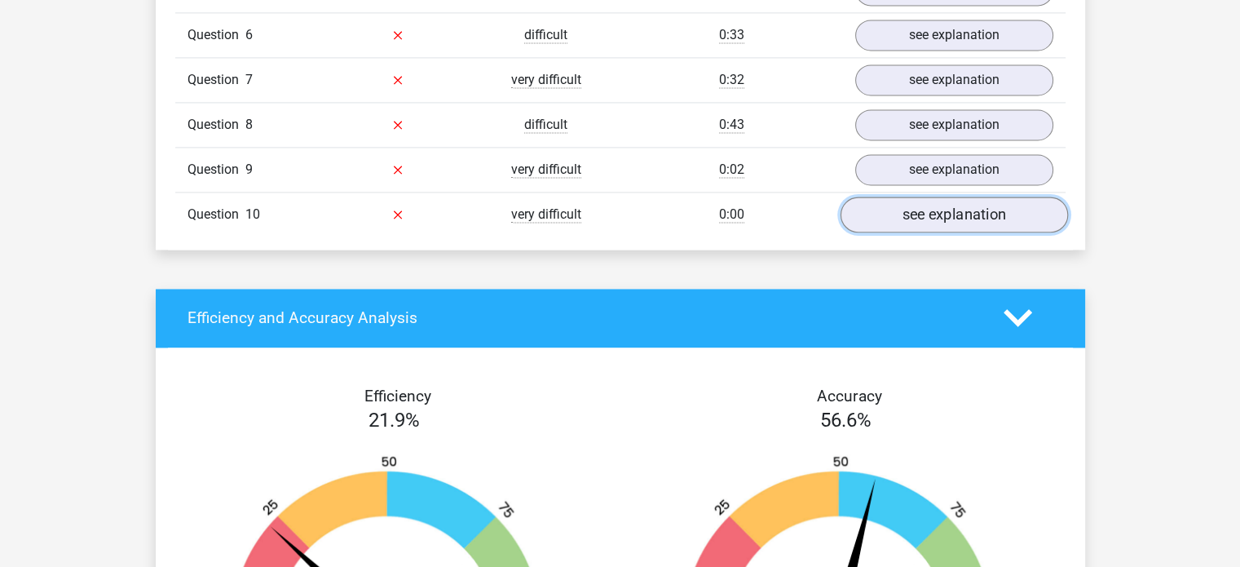
click at [966, 215] on link "see explanation" at bounding box center [953, 214] width 227 height 36
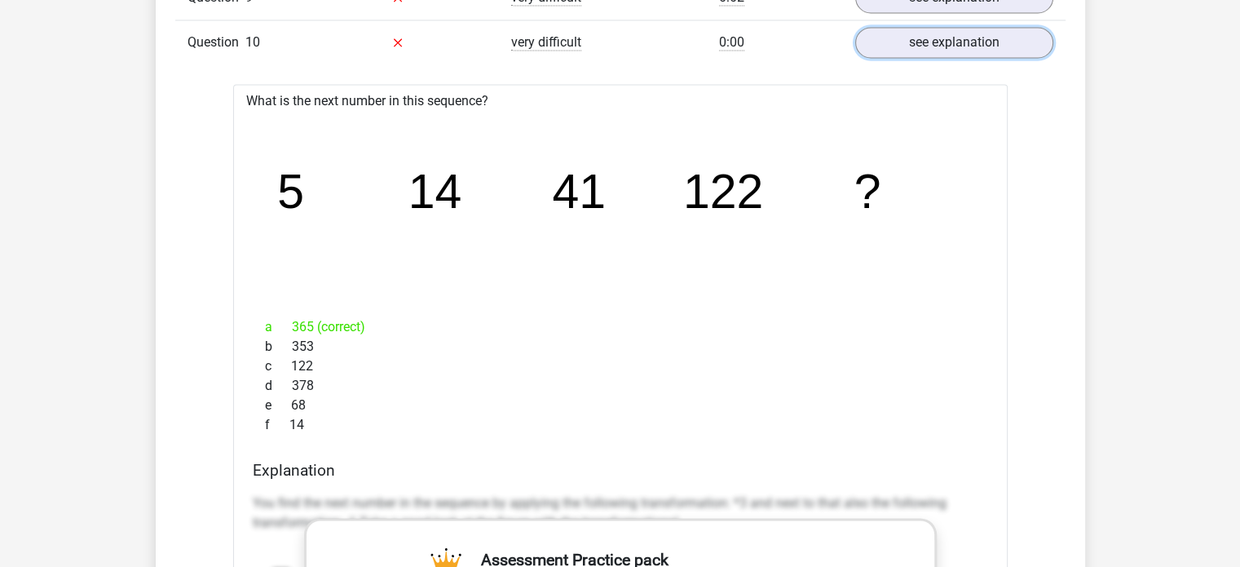
scroll to position [2610, 0]
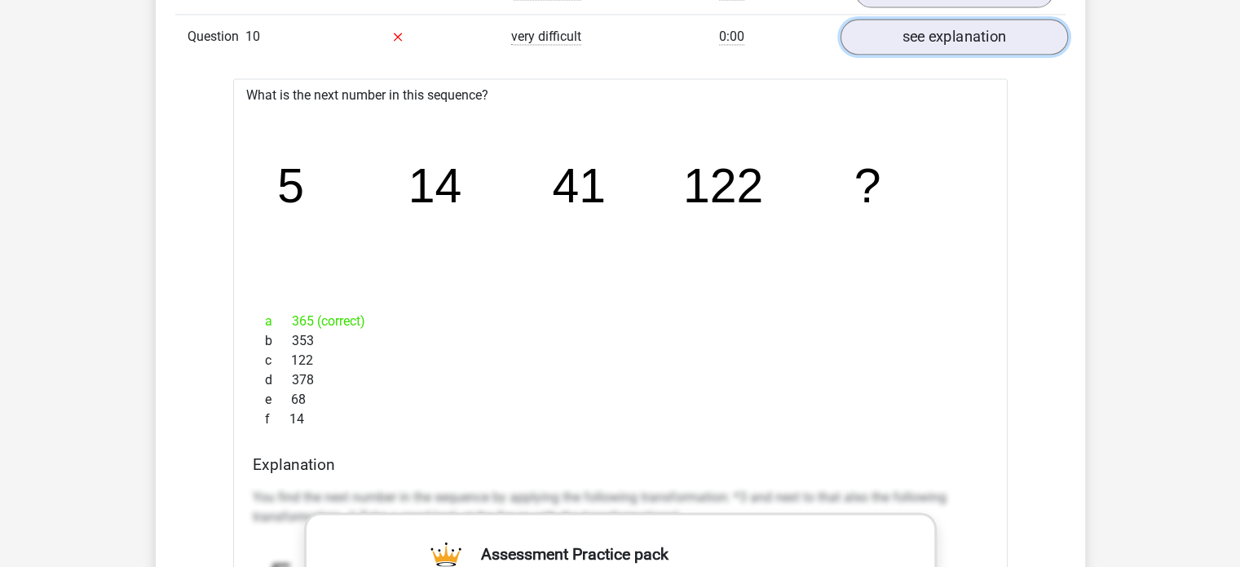
click at [952, 28] on link "see explanation" at bounding box center [953, 37] width 227 height 36
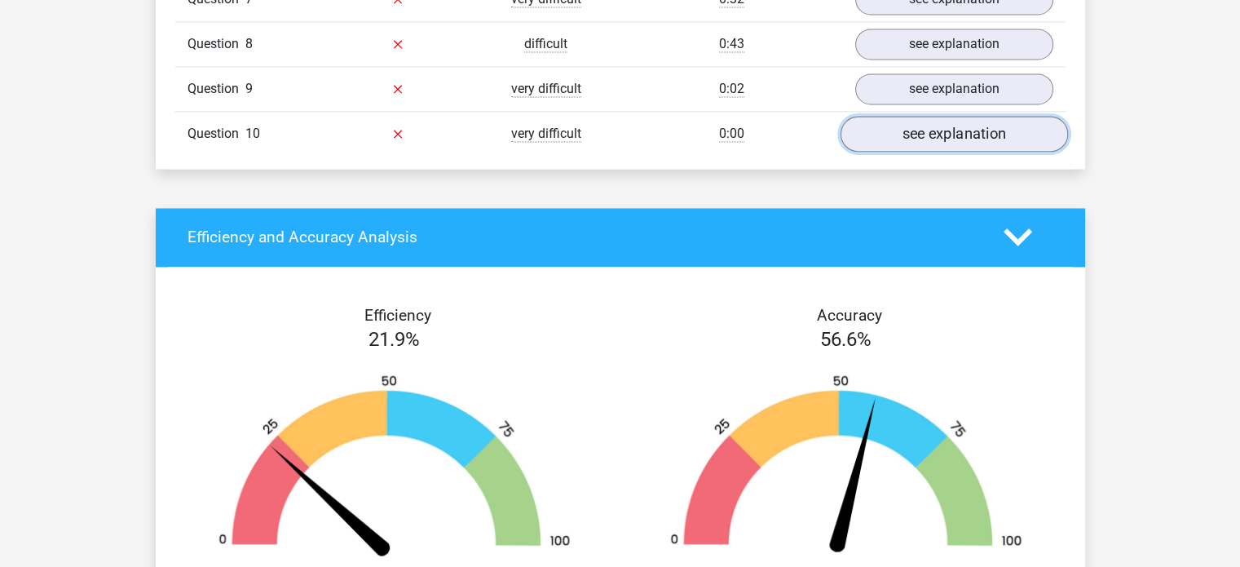
scroll to position [2509, 0]
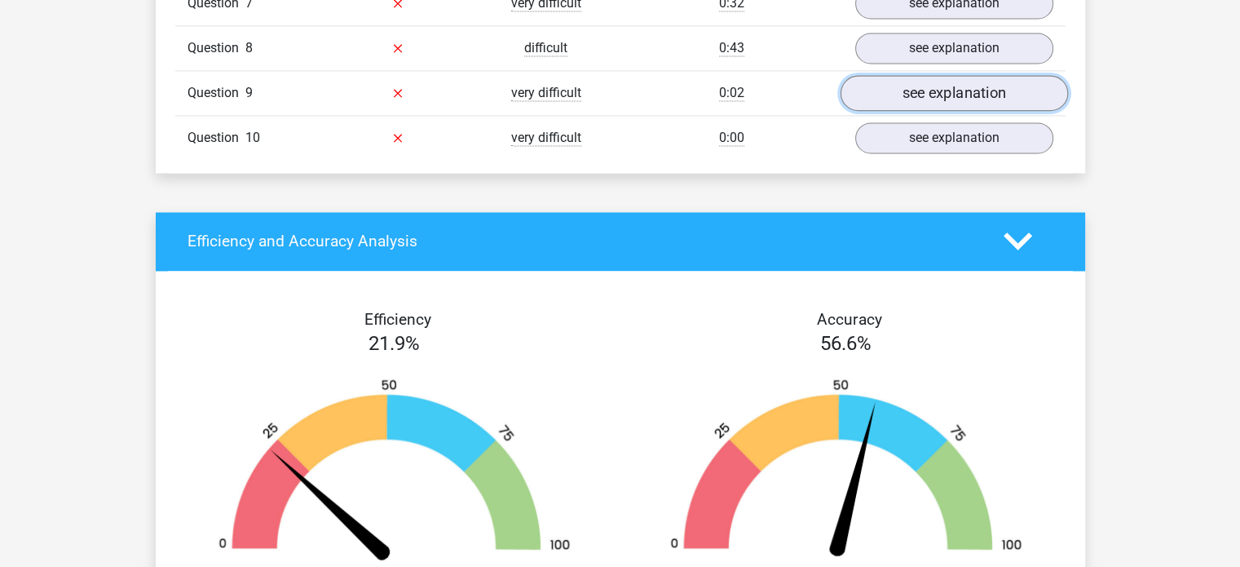
click at [948, 77] on link "see explanation" at bounding box center [953, 93] width 227 height 36
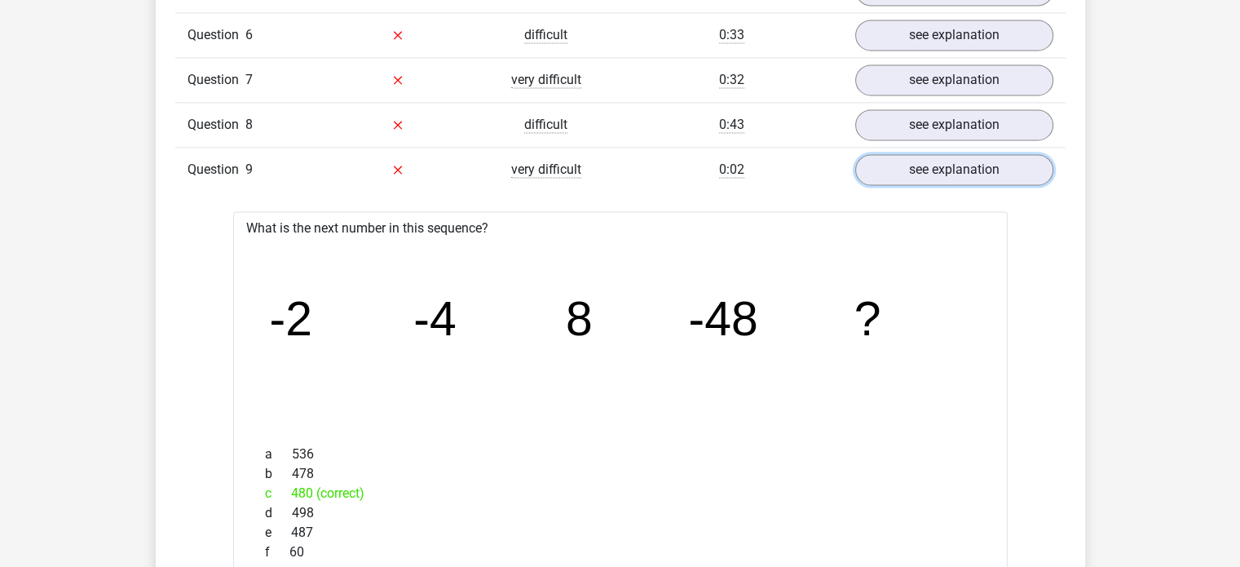
scroll to position [2445, 0]
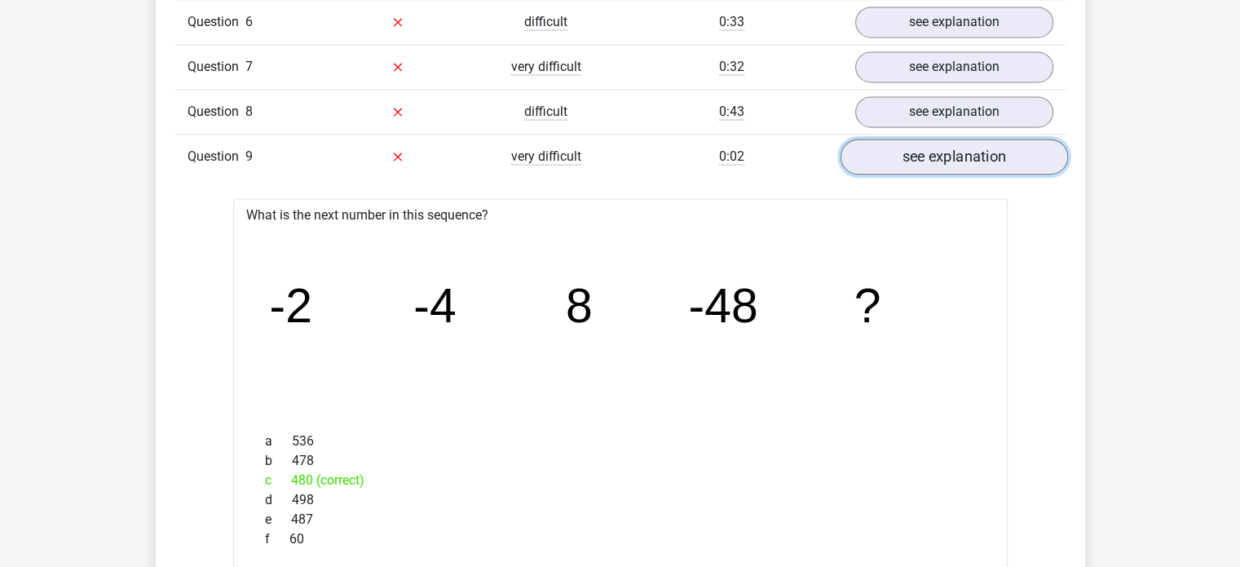
click at [981, 147] on link "see explanation" at bounding box center [953, 157] width 227 height 36
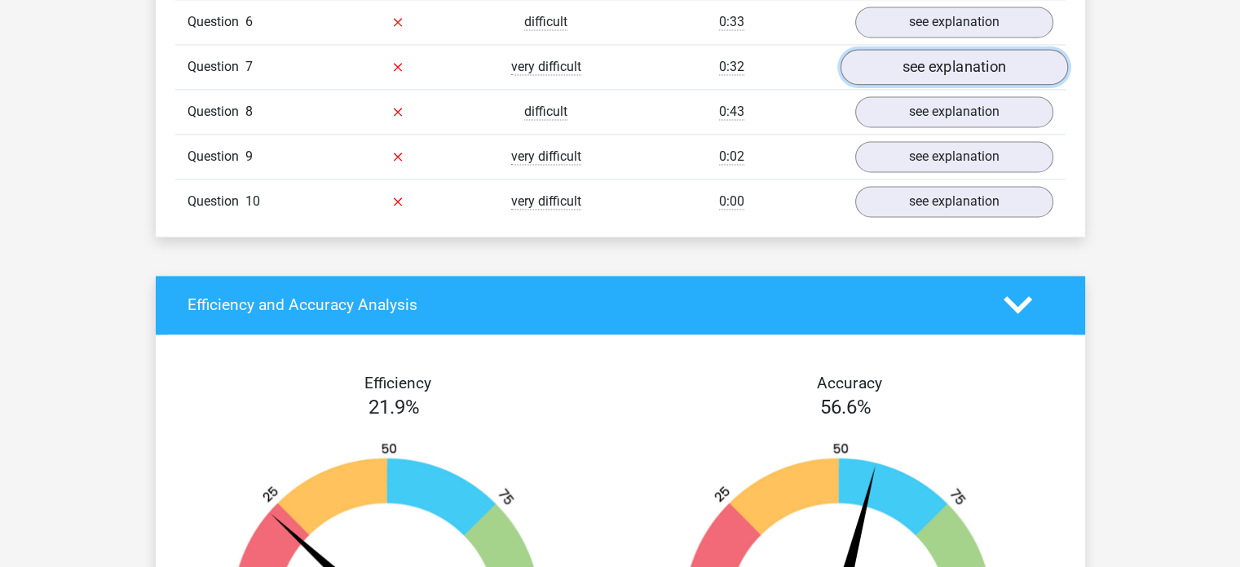
click at [939, 49] on link "see explanation" at bounding box center [953, 67] width 227 height 36
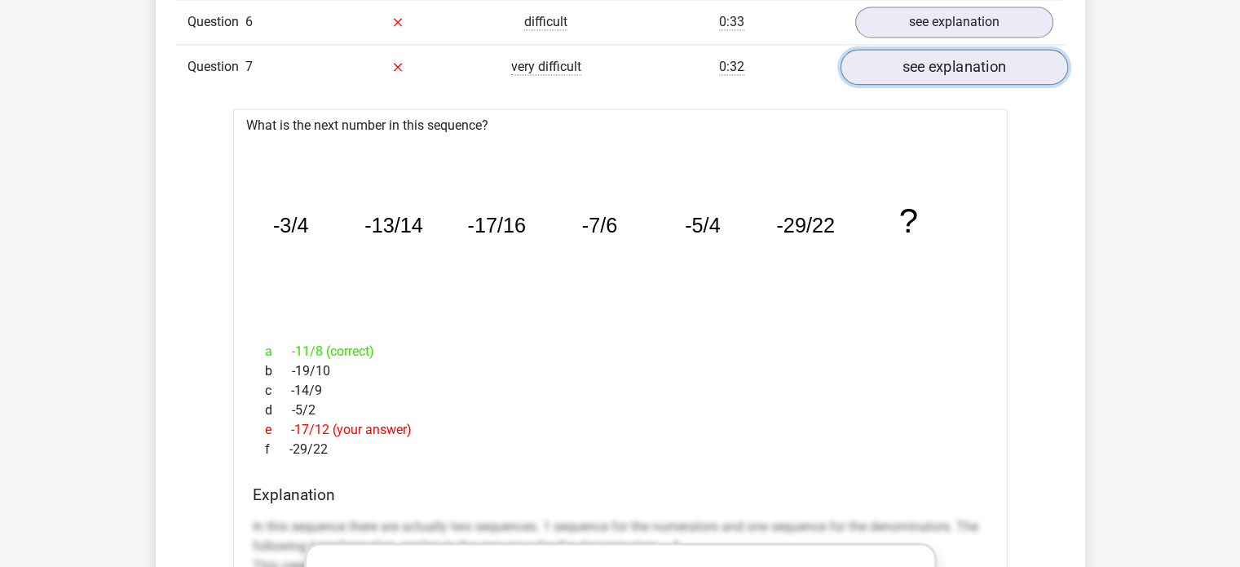
click at [939, 49] on link "see explanation" at bounding box center [953, 67] width 227 height 36
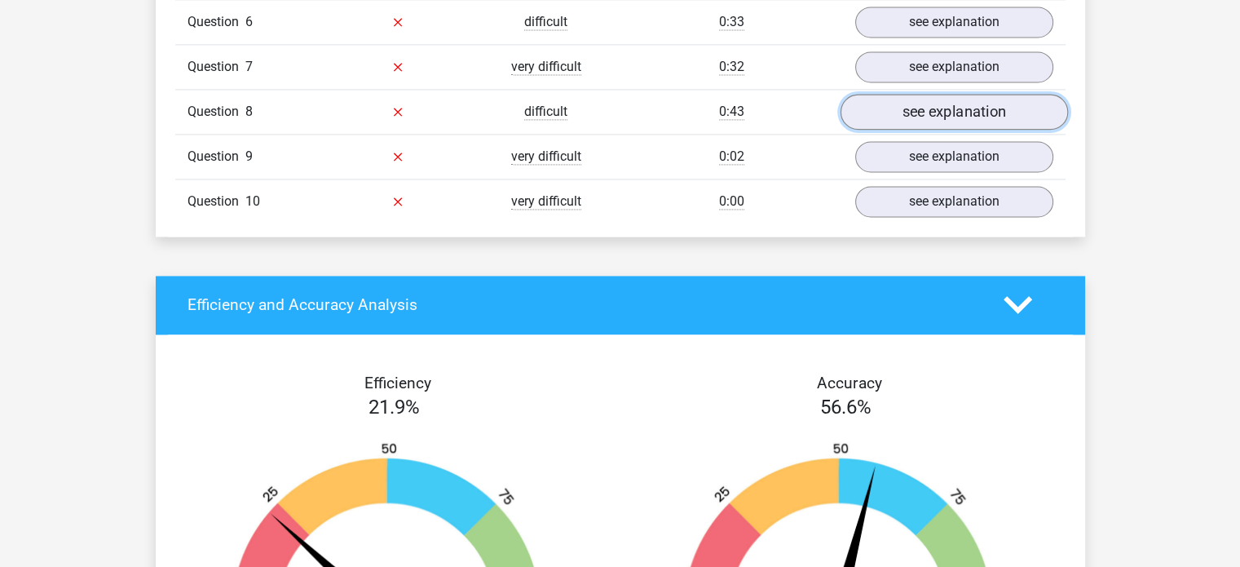
click at [941, 112] on link "see explanation" at bounding box center [953, 112] width 227 height 36
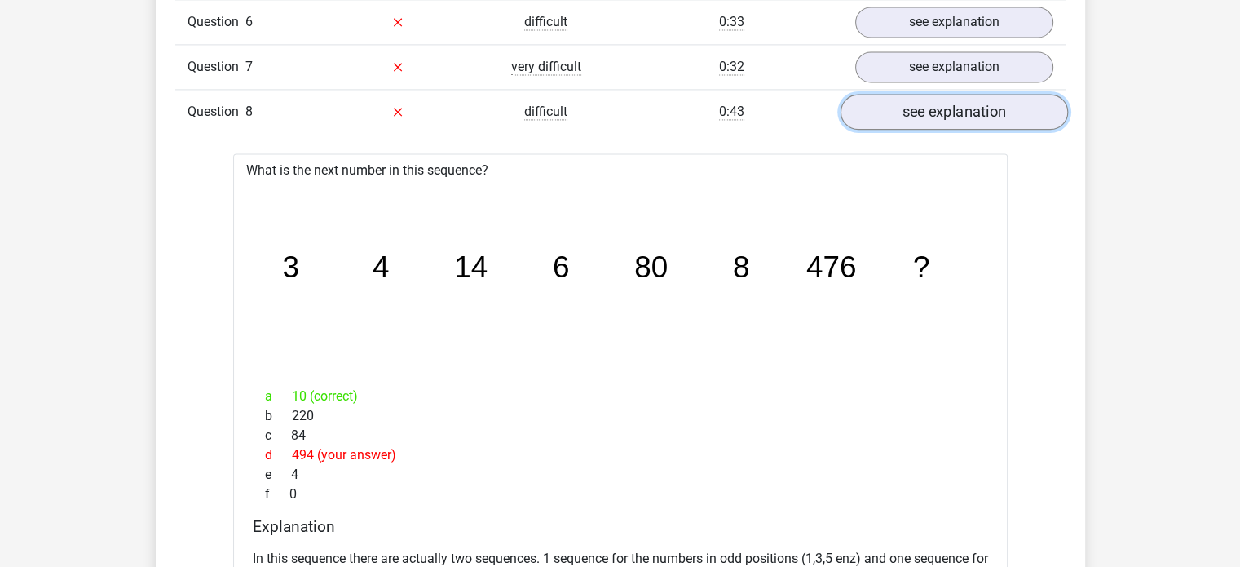
click at [941, 112] on link "see explanation" at bounding box center [953, 112] width 227 height 36
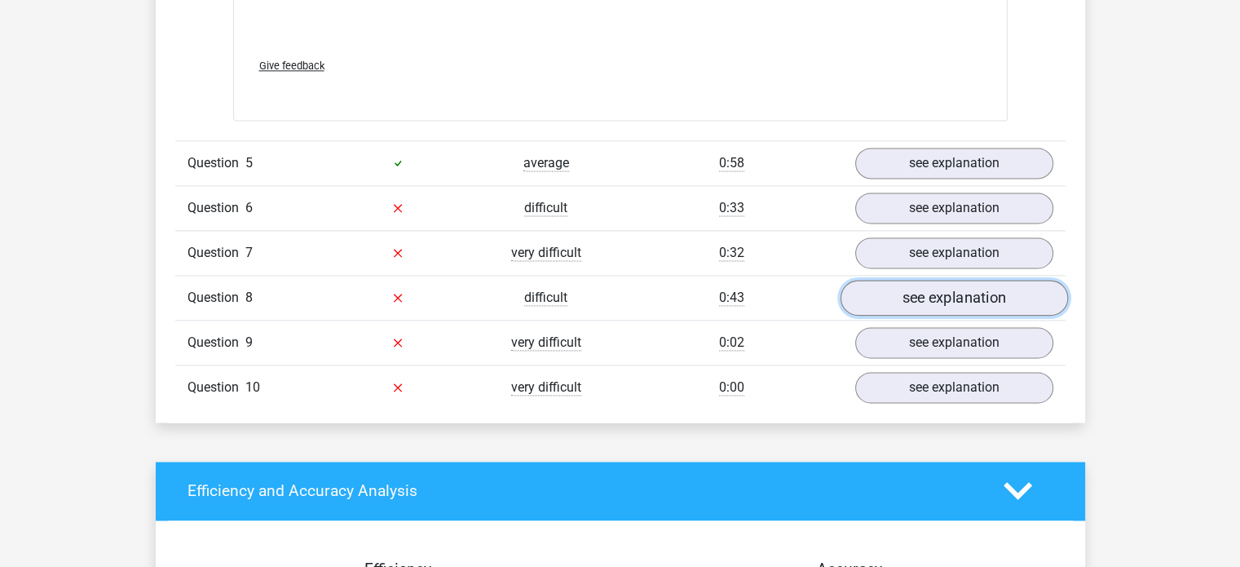
scroll to position [2260, 0]
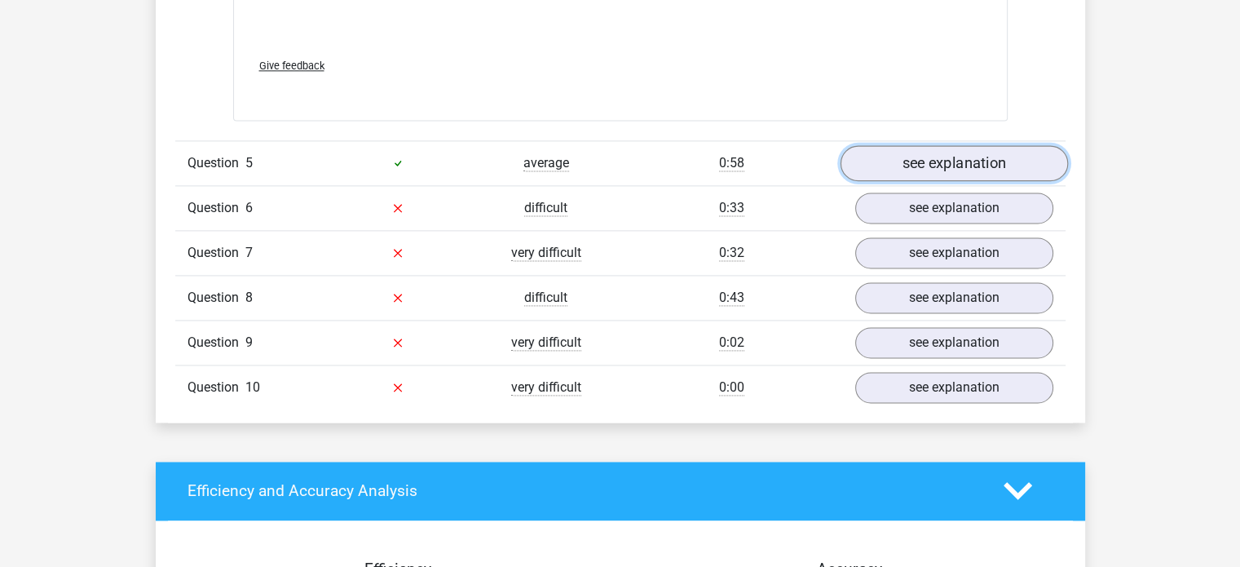
click at [940, 174] on link "see explanation" at bounding box center [953, 163] width 227 height 36
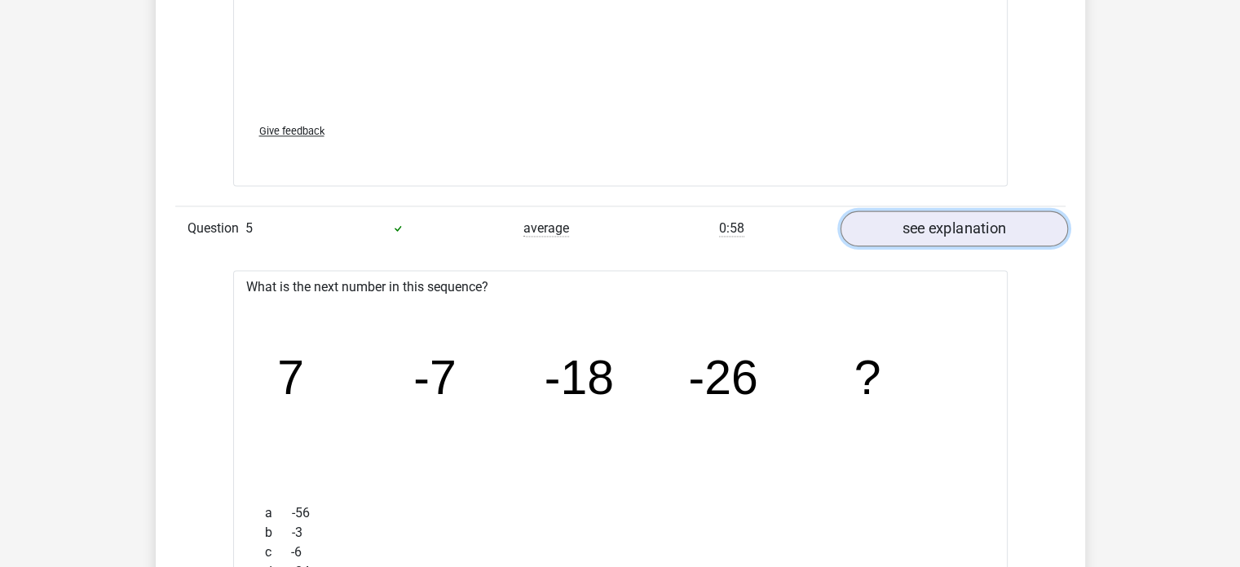
scroll to position [2165, 0]
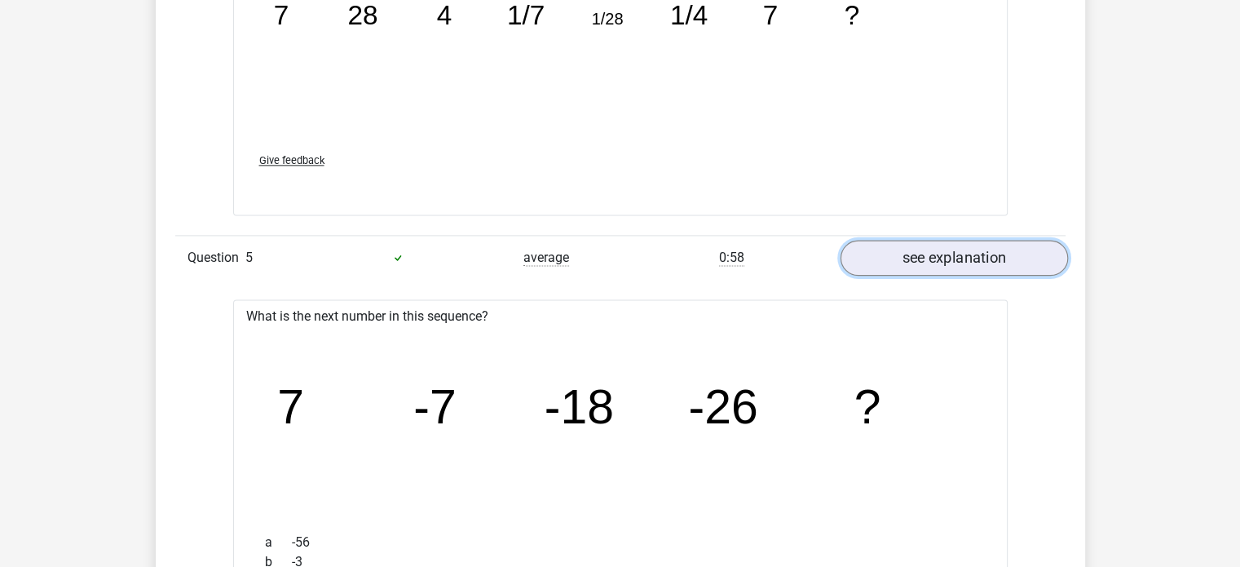
click at [947, 265] on link "see explanation" at bounding box center [953, 258] width 227 height 36
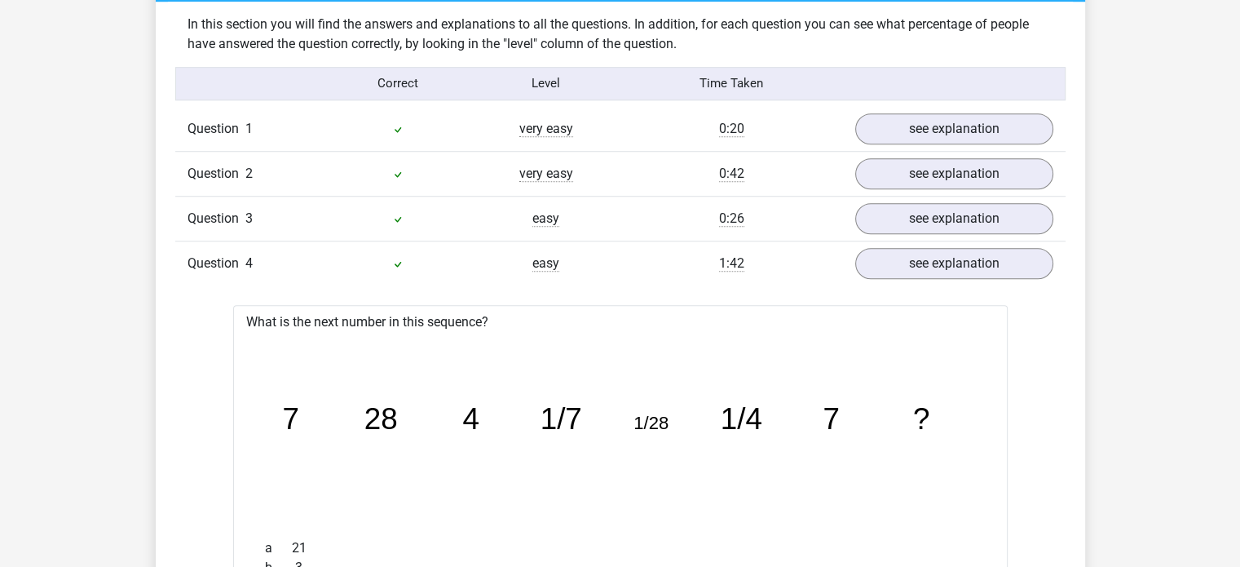
scroll to position [1244, 0]
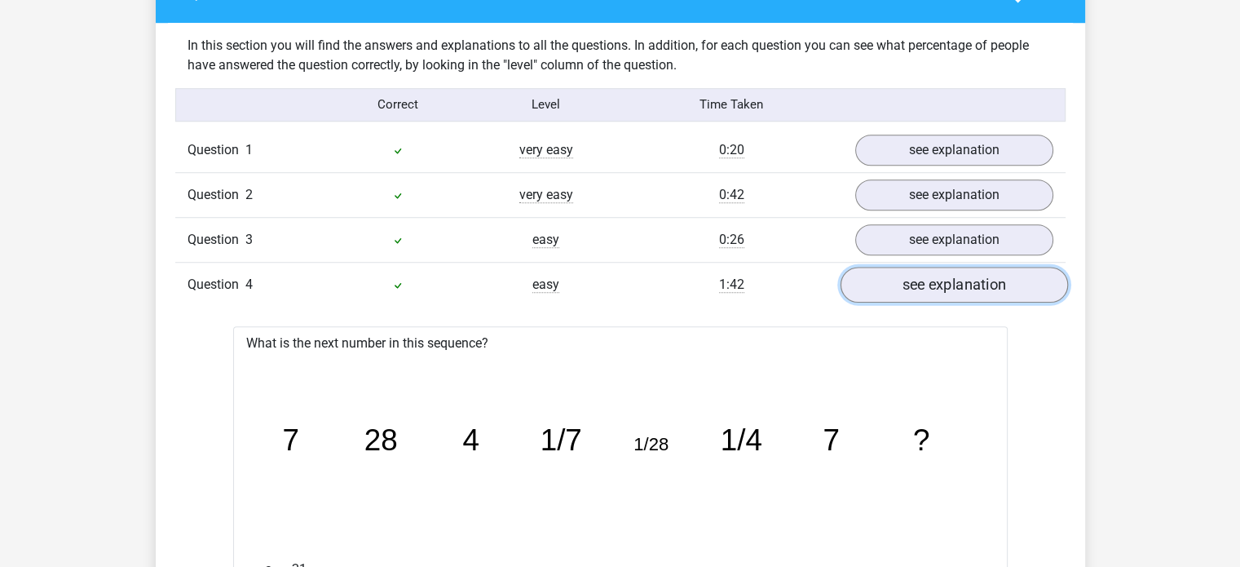
click at [970, 296] on link "see explanation" at bounding box center [953, 285] width 227 height 36
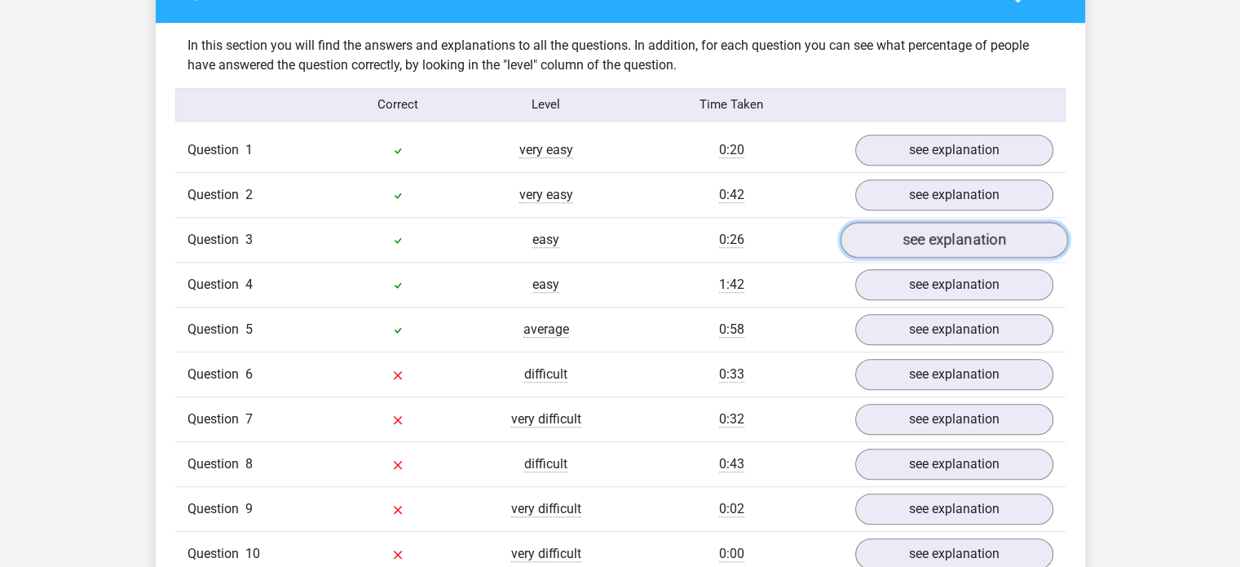
click at [955, 234] on link "see explanation" at bounding box center [953, 240] width 227 height 36
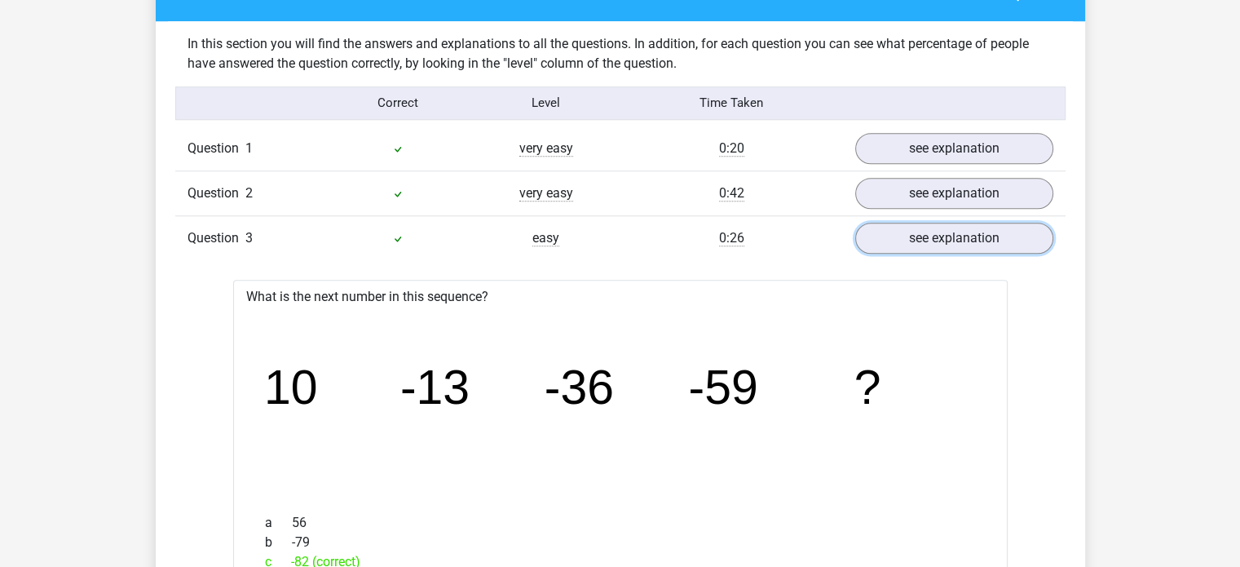
scroll to position [1224, 0]
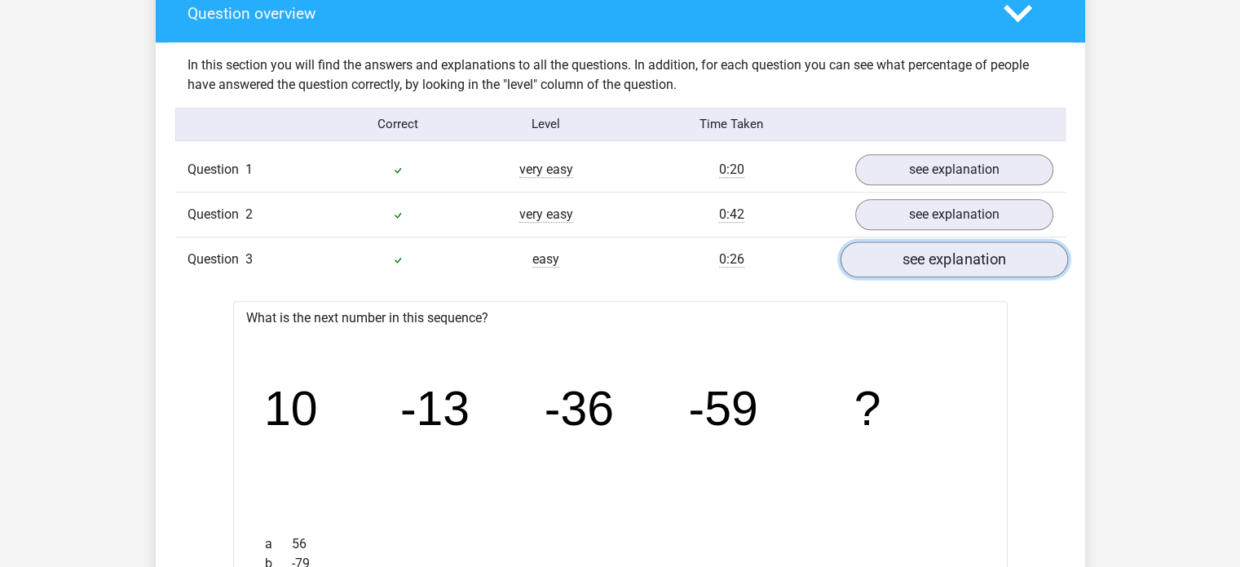
click at [912, 253] on link "see explanation" at bounding box center [953, 259] width 227 height 36
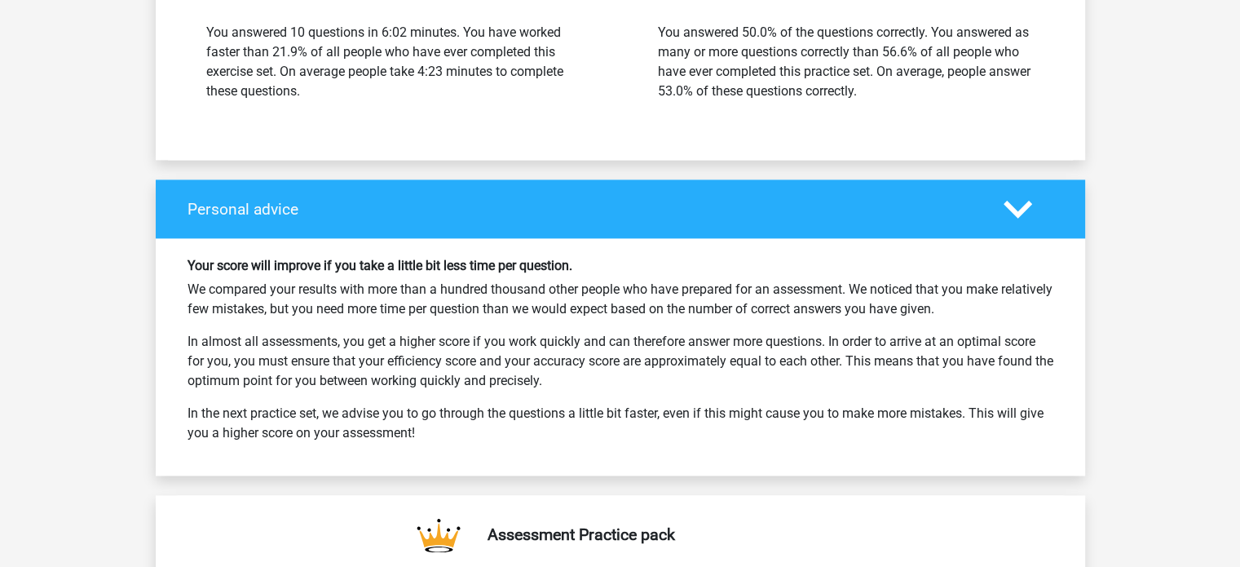
scroll to position [2266, 0]
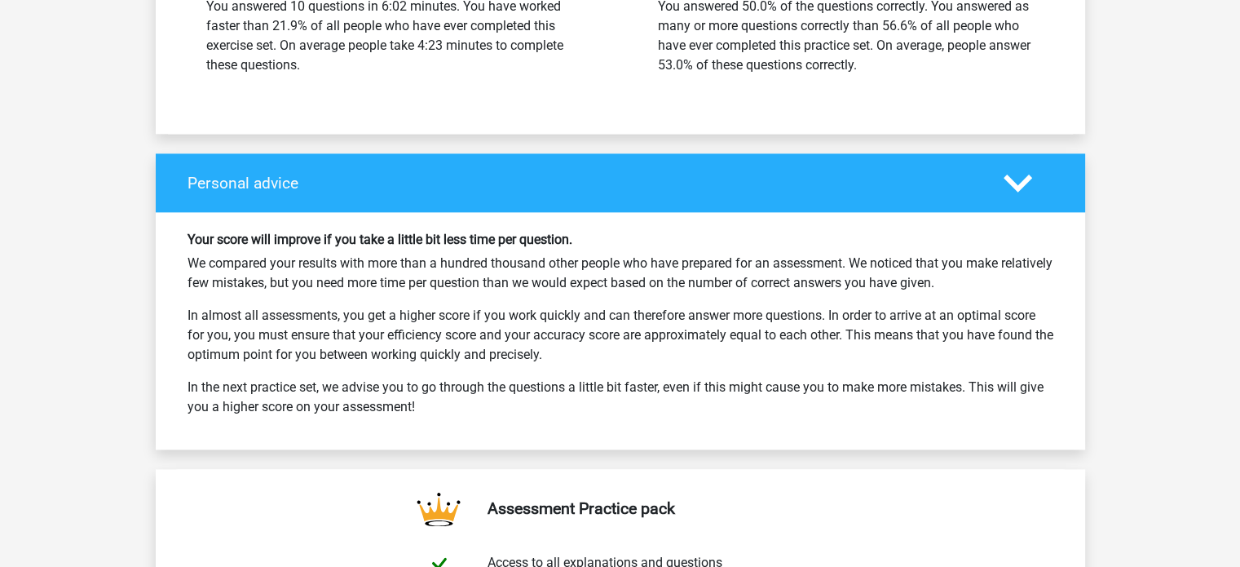
click at [491, 232] on h6 "Your score will improve if you take a little bit less time per question." at bounding box center [620, 239] width 866 height 15
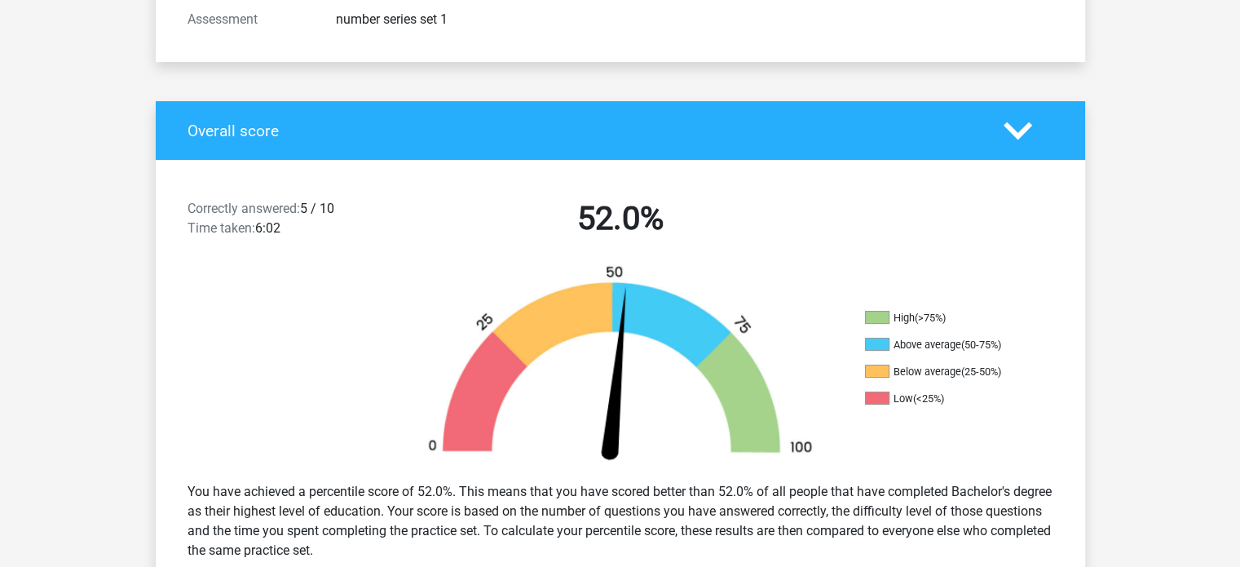
scroll to position [0, 0]
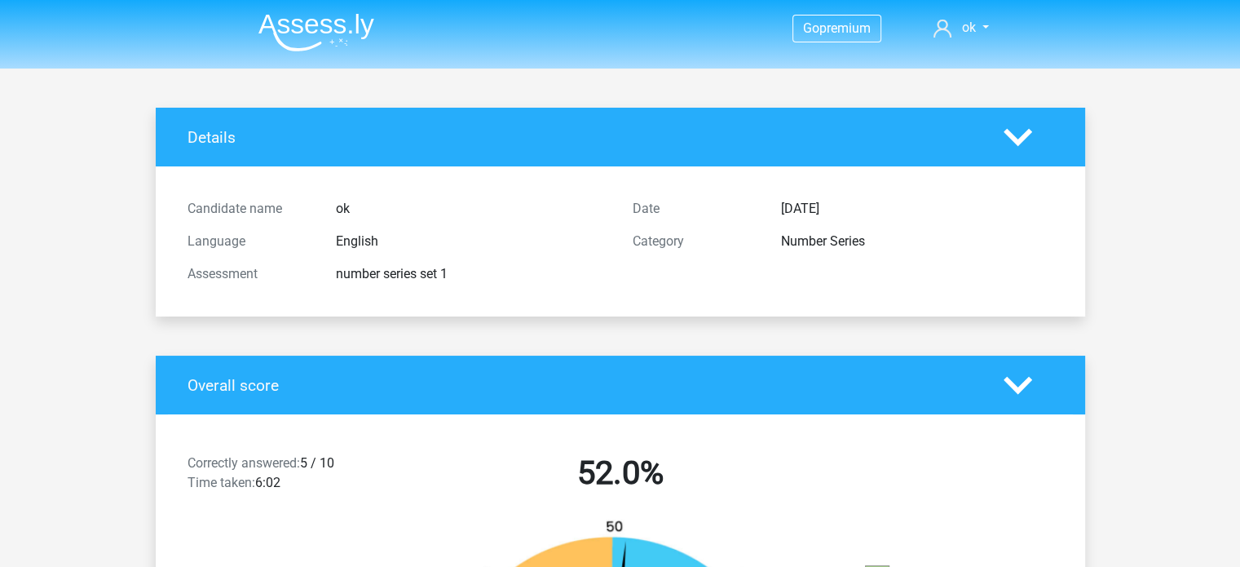
click at [353, 34] on img at bounding box center [316, 32] width 116 height 38
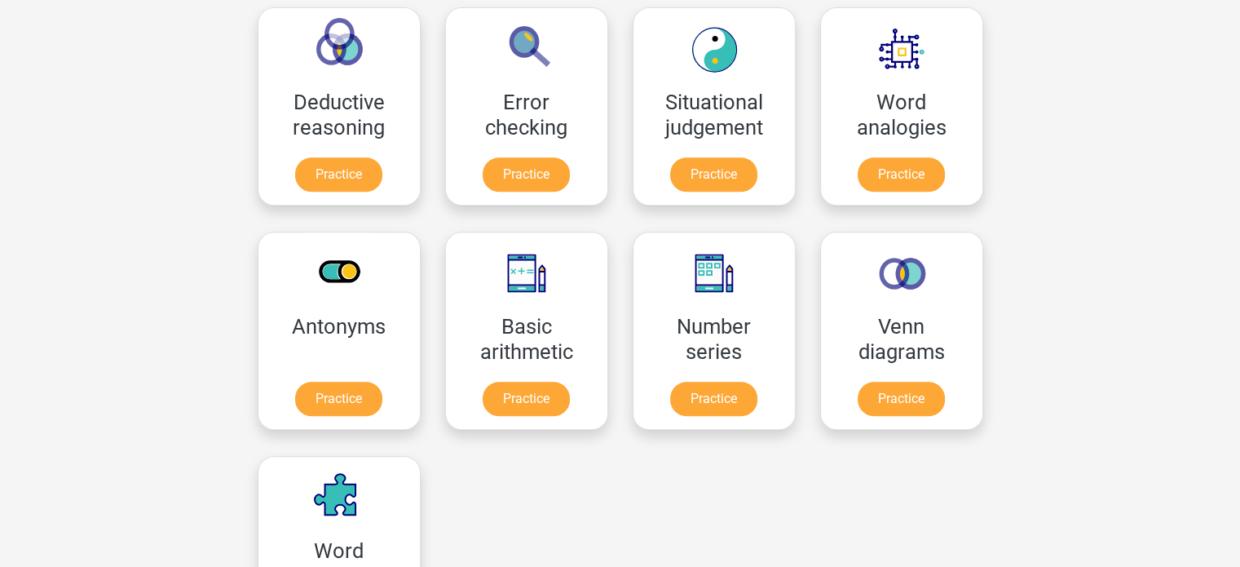
scroll to position [714, 0]
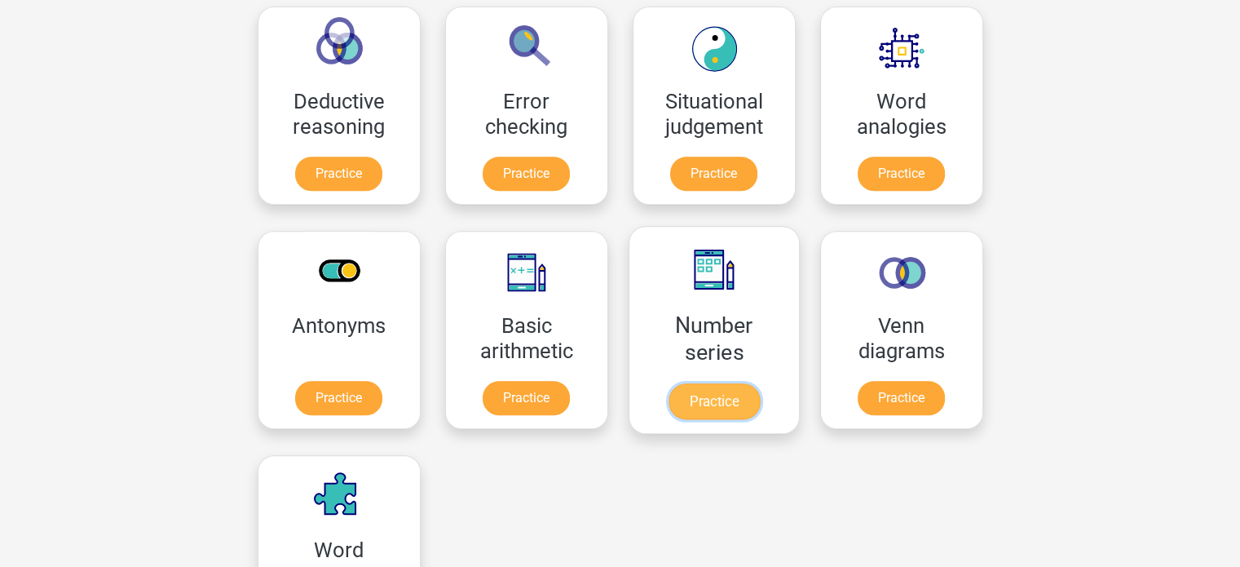
click at [668, 412] on link "Practice" at bounding box center [713, 401] width 91 height 36
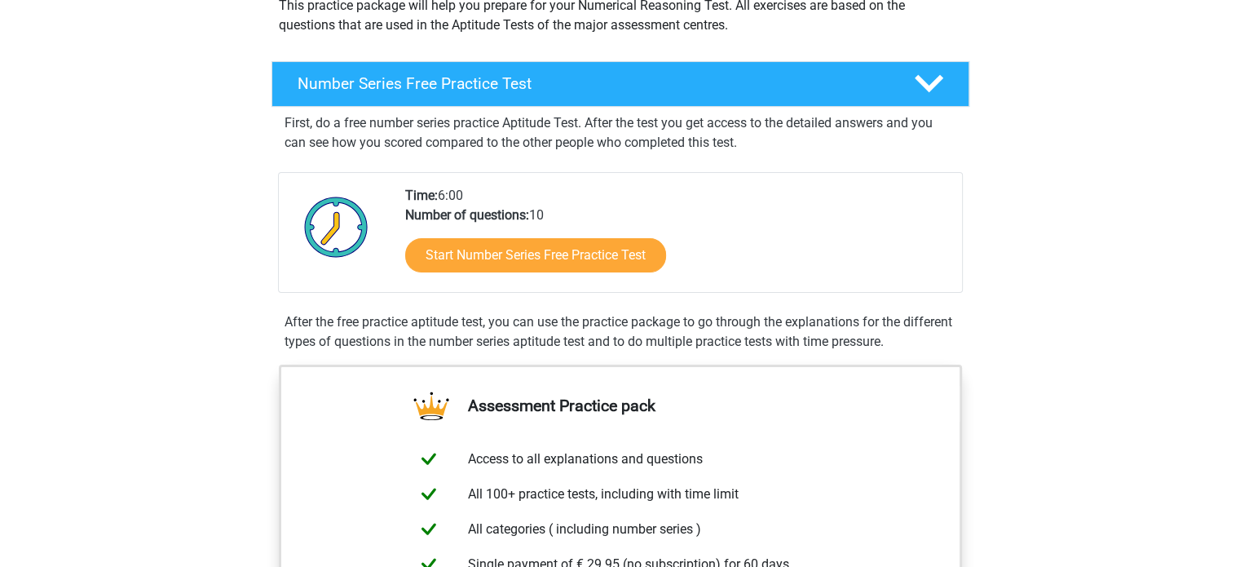
scroll to position [209, 0]
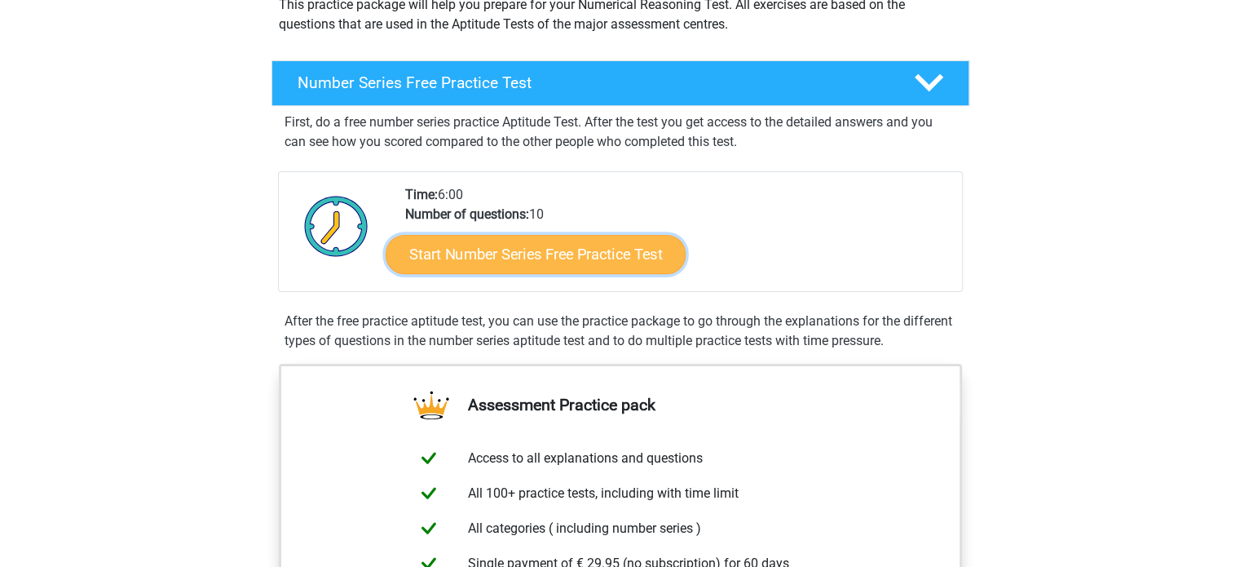
click at [584, 239] on link "Start Number Series Free Practice Test" at bounding box center [536, 253] width 300 height 39
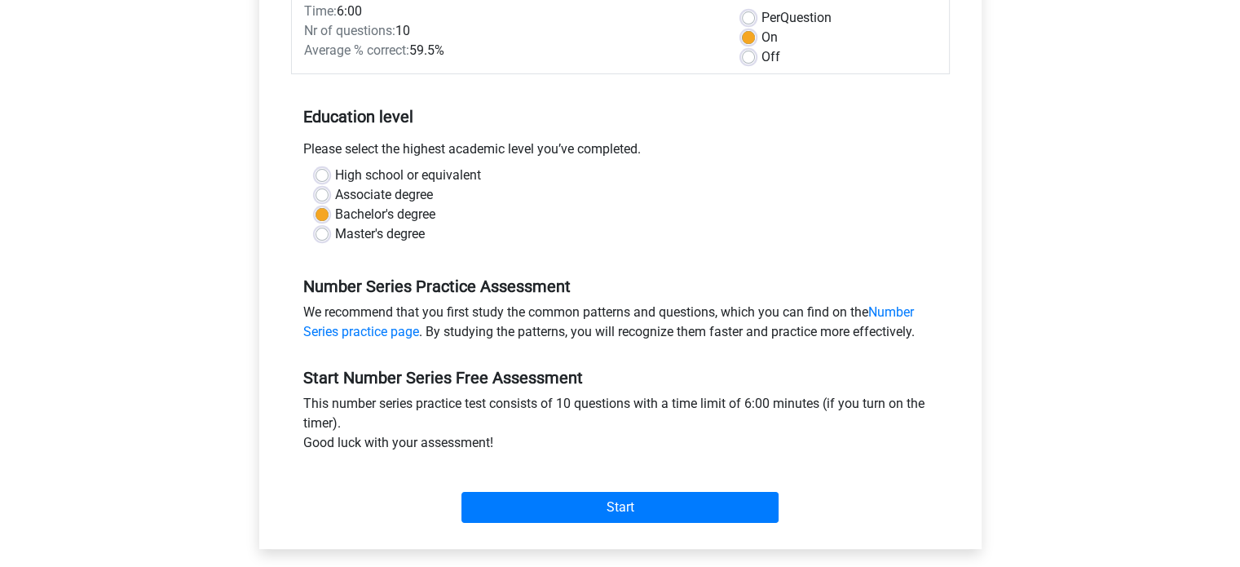
scroll to position [254, 0]
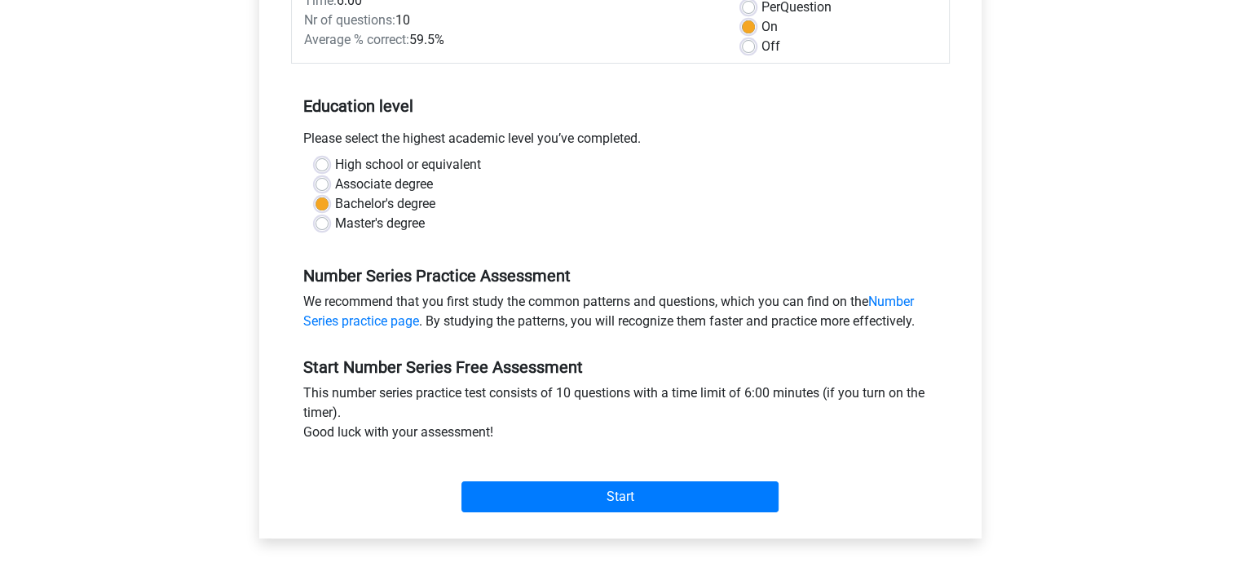
click at [390, 223] on label "Master's degree" at bounding box center [380, 224] width 90 height 20
click at [329, 223] on input "Master's degree" at bounding box center [321, 222] width 13 height 16
radio input "true"
click at [531, 476] on div "Start" at bounding box center [620, 483] width 659 height 57
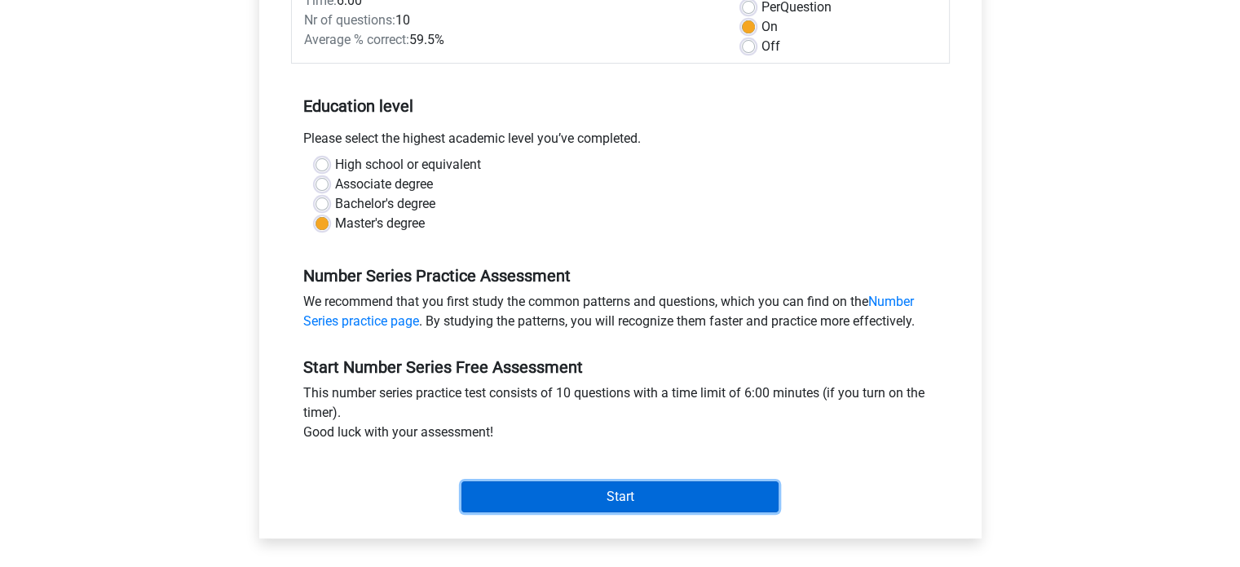
click at [537, 508] on input "Start" at bounding box center [619, 496] width 317 height 31
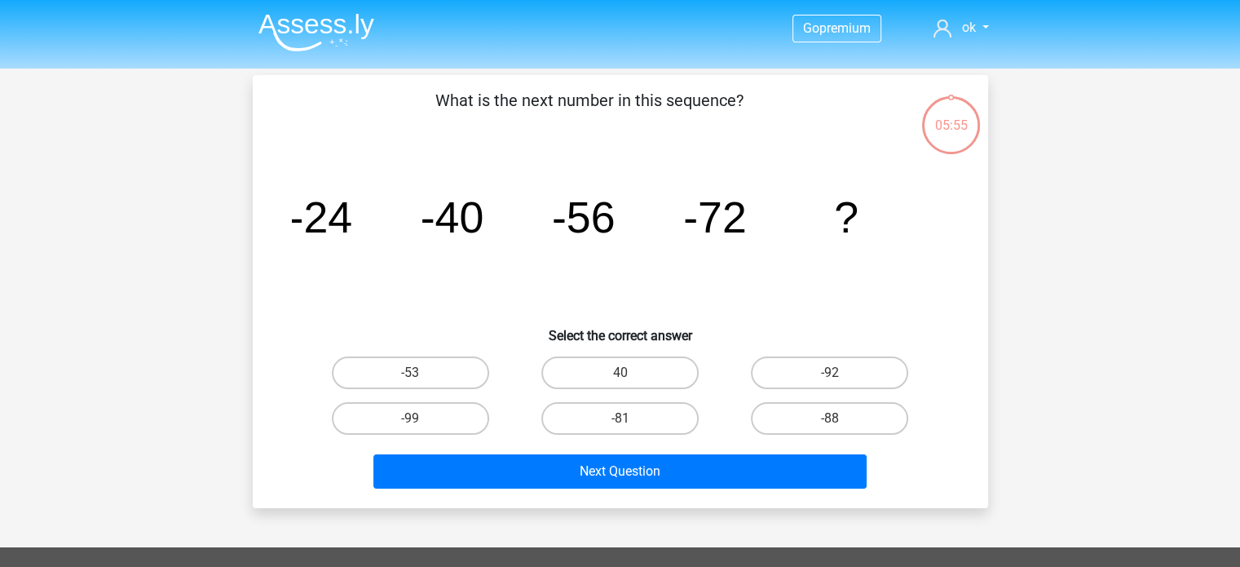
click at [836, 418] on input "-88" at bounding box center [835, 423] width 11 height 11
radio input "true"
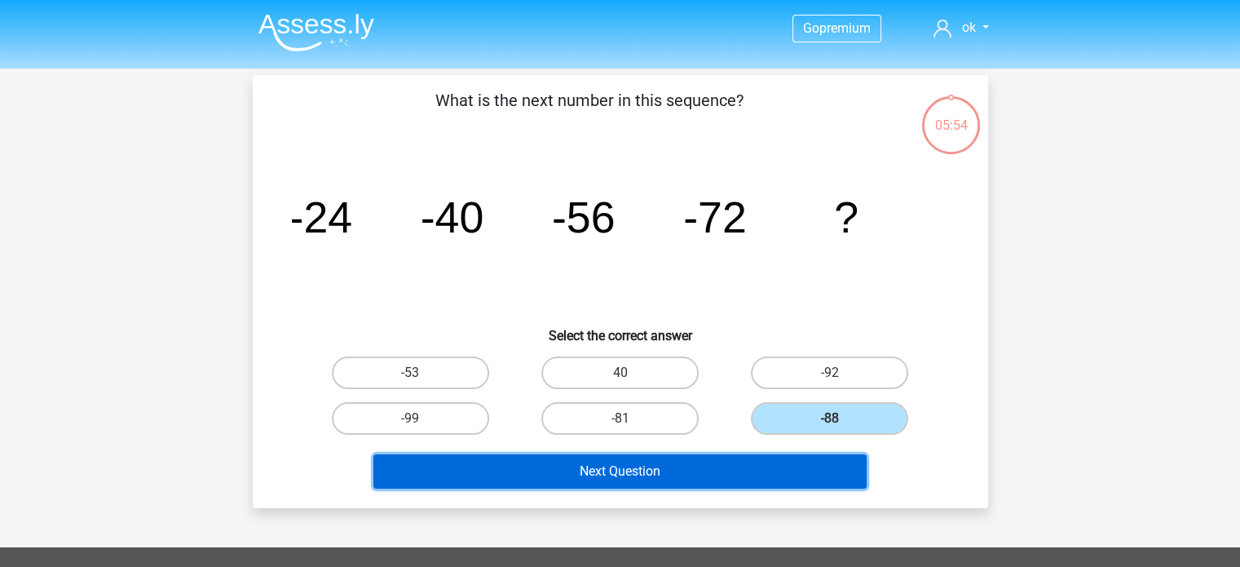
click at [780, 459] on button "Next Question" at bounding box center [619, 471] width 493 height 34
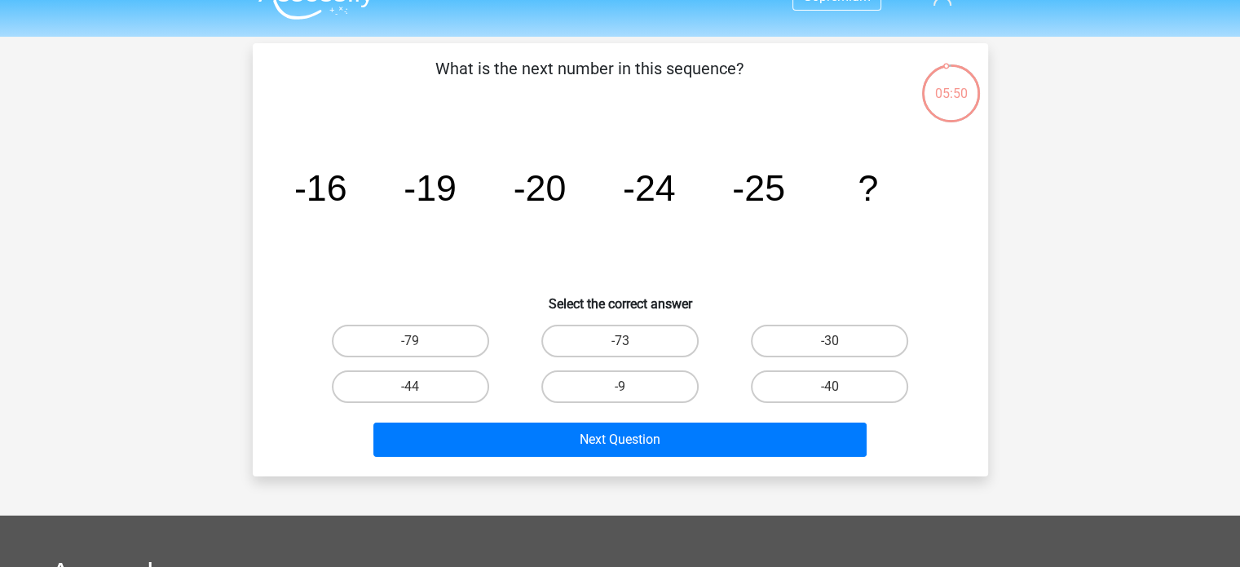
scroll to position [57, 0]
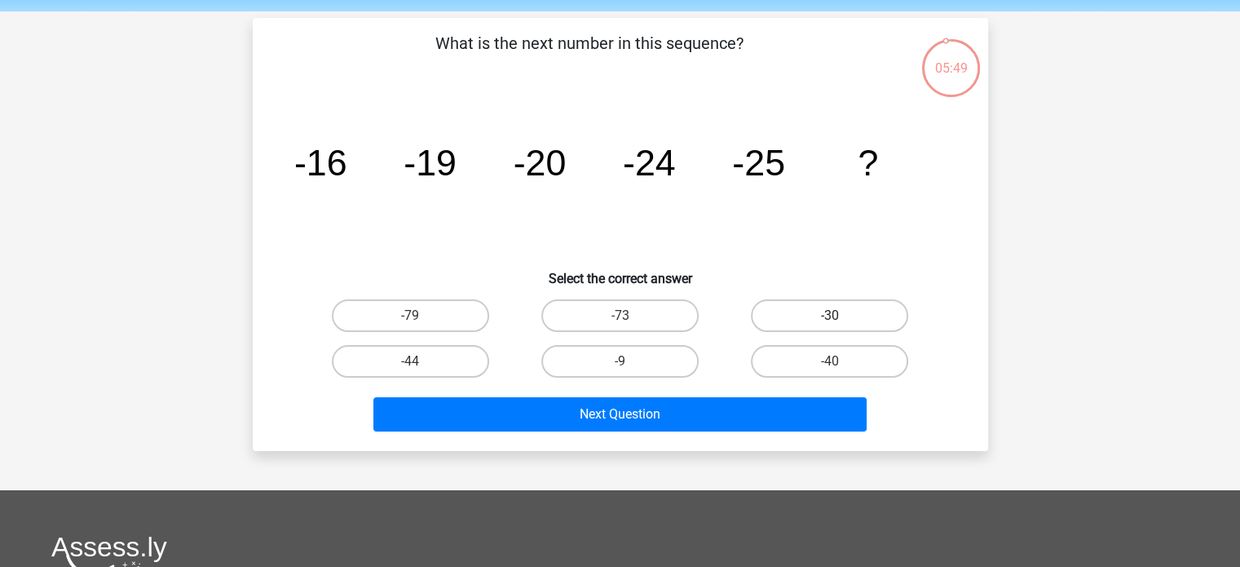
click at [827, 322] on label "-30" at bounding box center [829, 315] width 157 height 33
click at [830, 322] on input "-30" at bounding box center [835, 320] width 11 height 11
radio input "true"
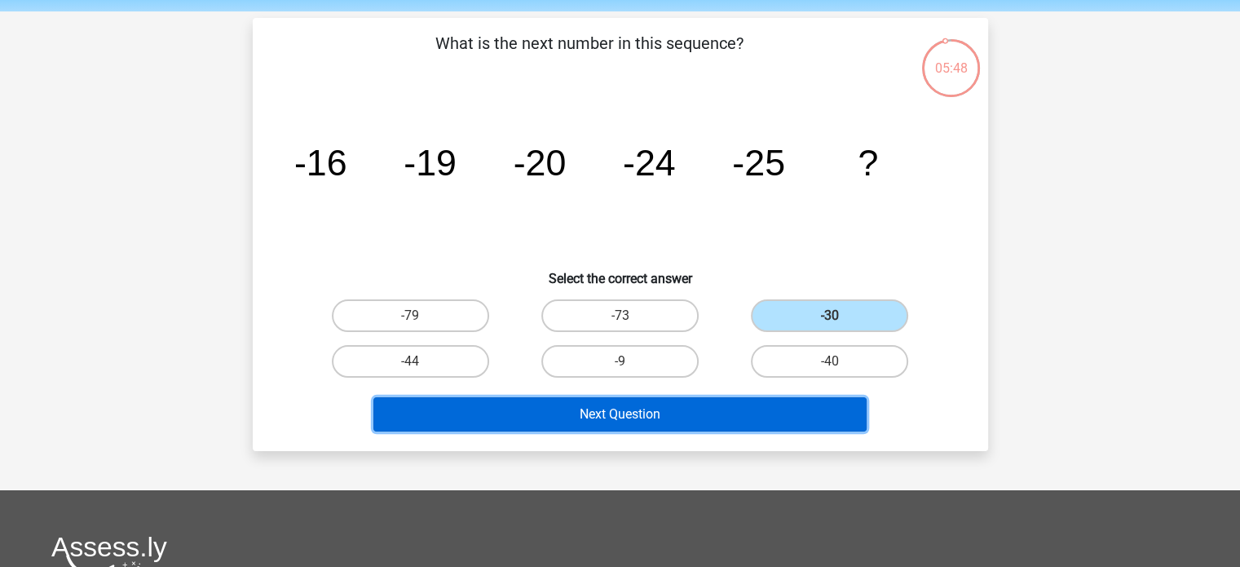
click at [727, 403] on button "Next Question" at bounding box center [619, 414] width 493 height 34
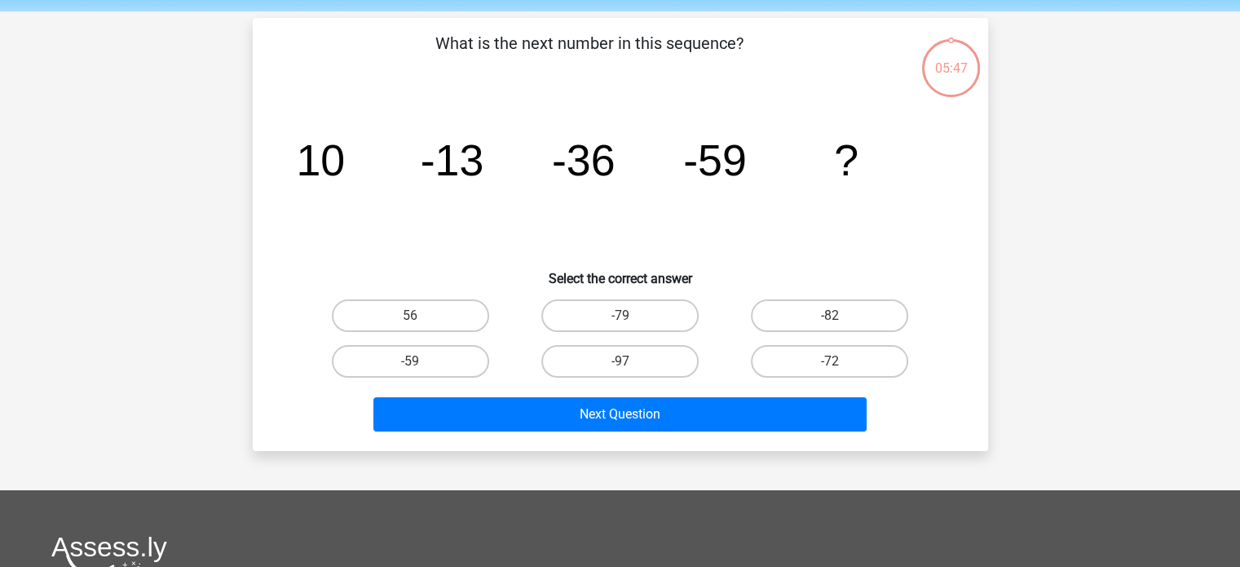
scroll to position [75, 0]
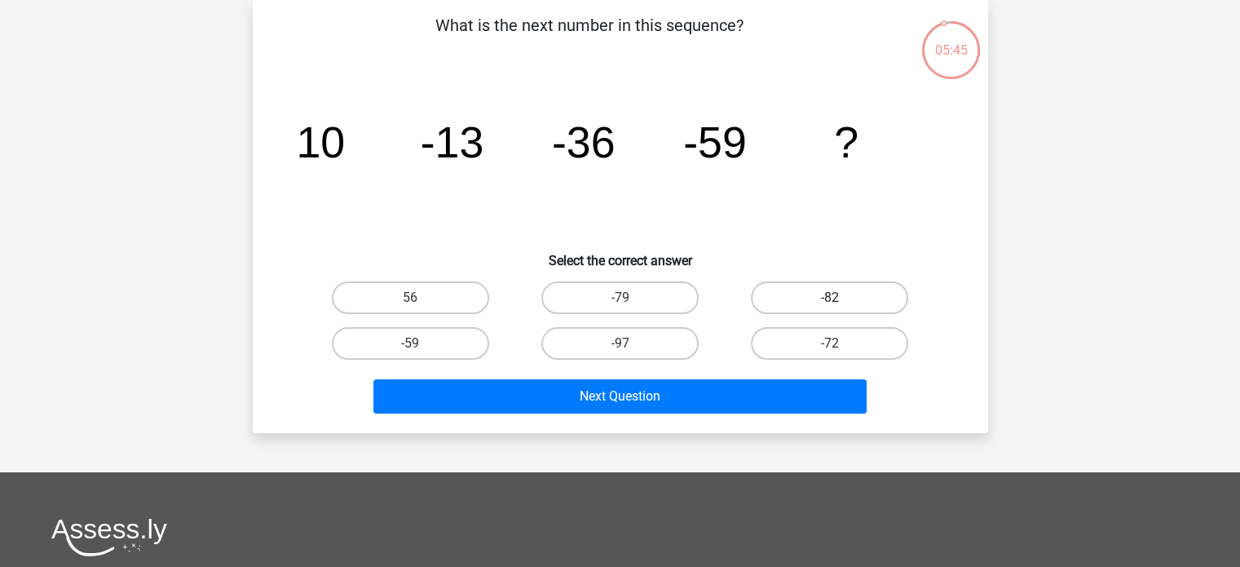
click at [823, 293] on label "-82" at bounding box center [829, 297] width 157 height 33
click at [830, 298] on input "-82" at bounding box center [835, 303] width 11 height 11
radio input "true"
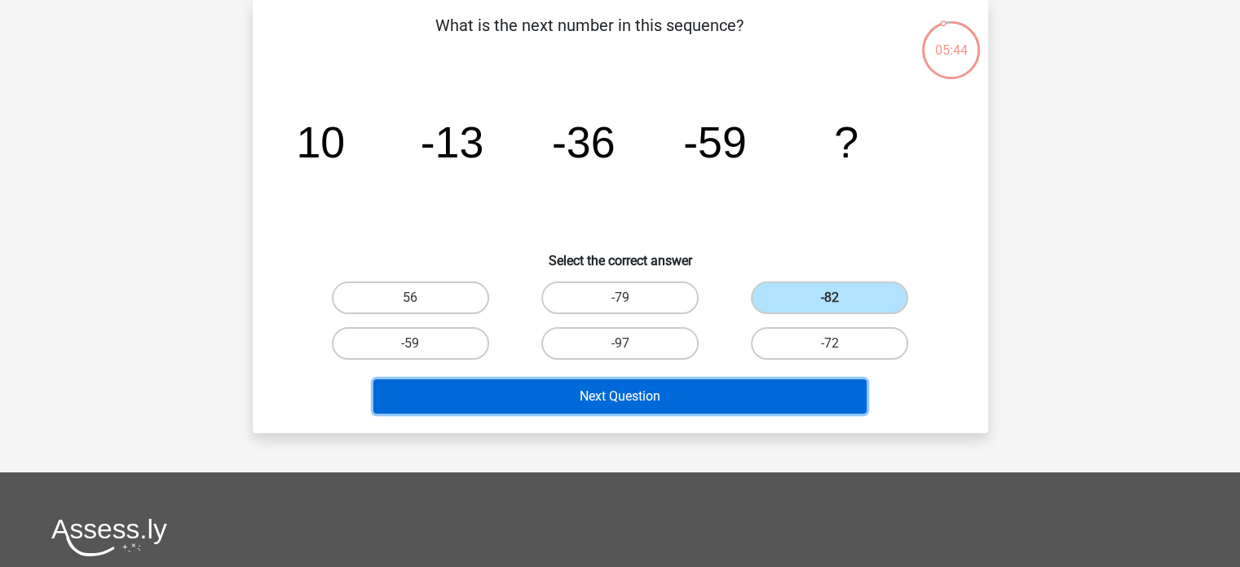
click at [743, 390] on button "Next Question" at bounding box center [619, 396] width 493 height 34
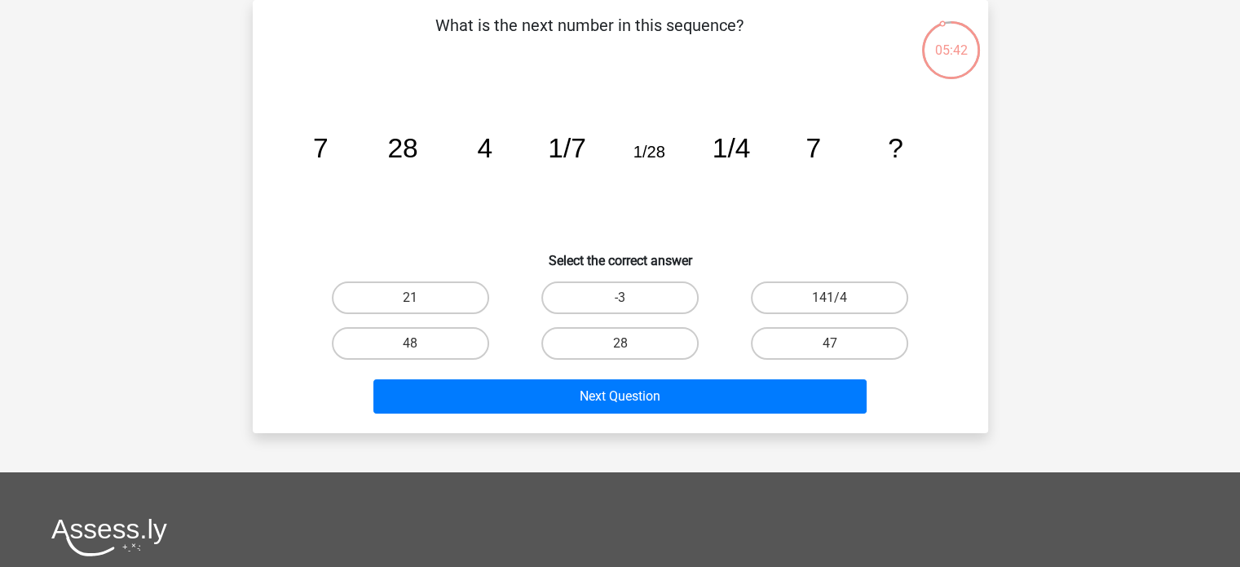
click at [627, 351] on input "28" at bounding box center [625, 348] width 11 height 11
radio input "true"
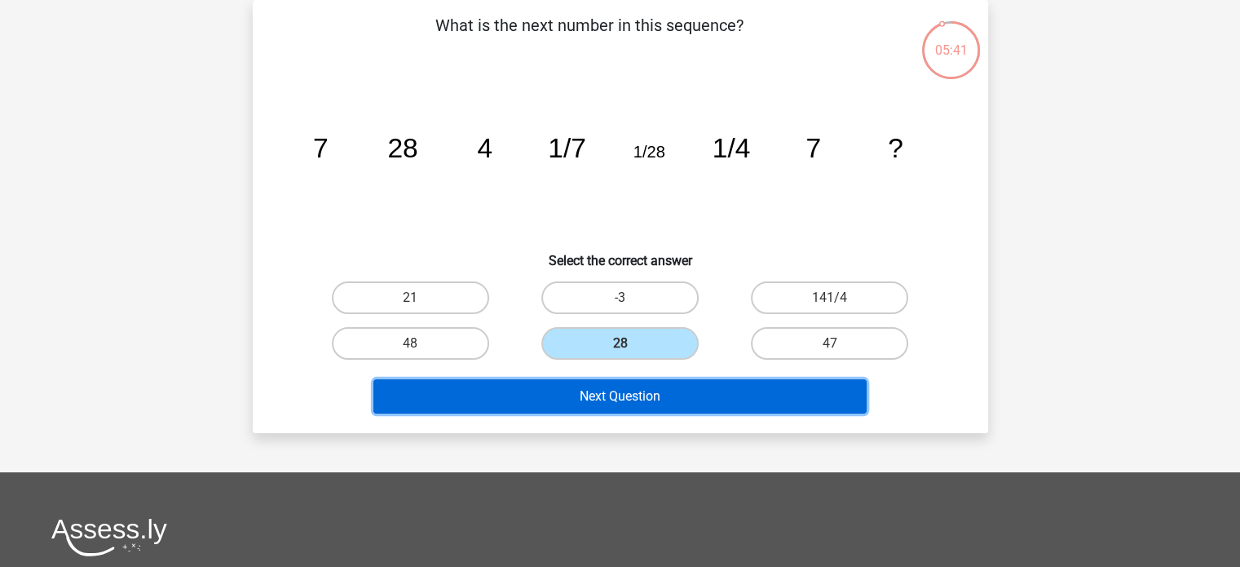
click at [626, 396] on button "Next Question" at bounding box center [619, 396] width 493 height 34
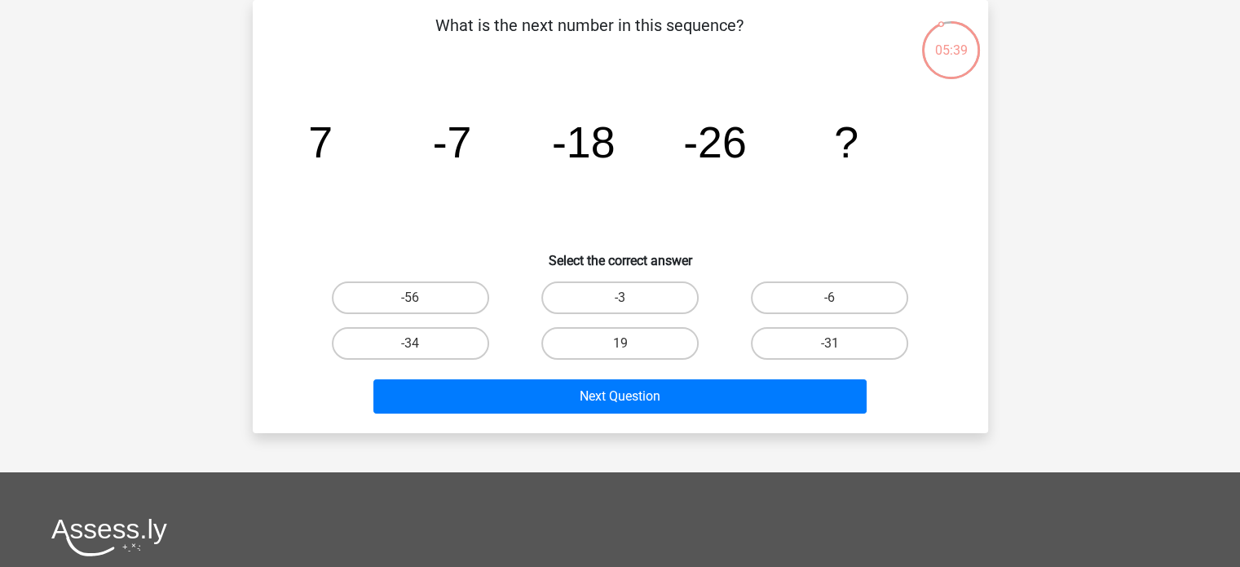
scroll to position [0, 0]
